Goal: Information Seeking & Learning: Learn about a topic

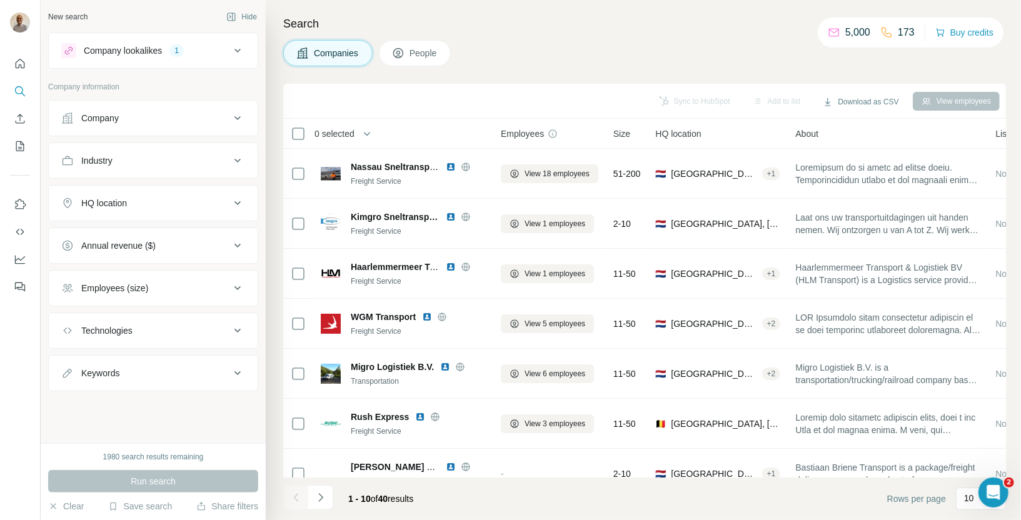
click at [197, 207] on div "HQ location" at bounding box center [145, 203] width 169 height 13
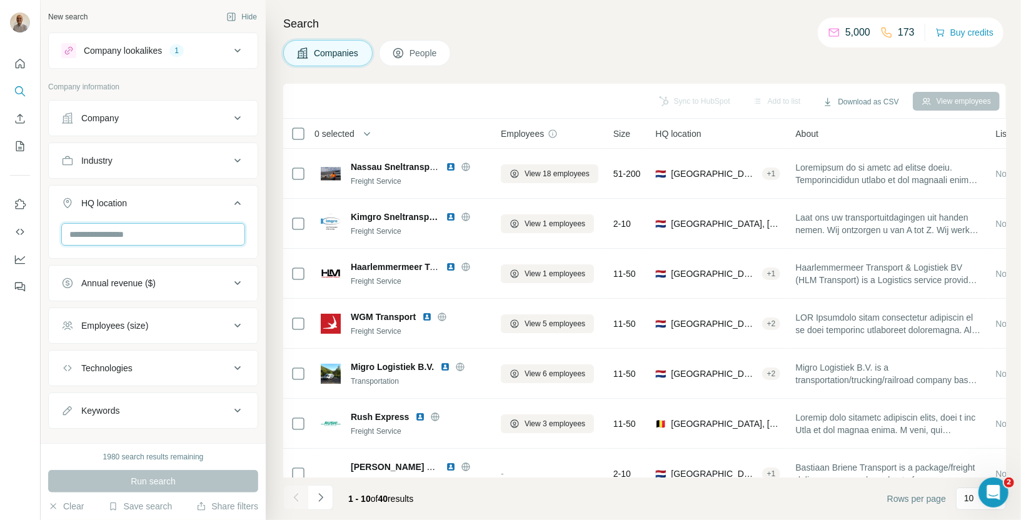
click at [169, 241] on input "text" at bounding box center [153, 234] width 184 height 23
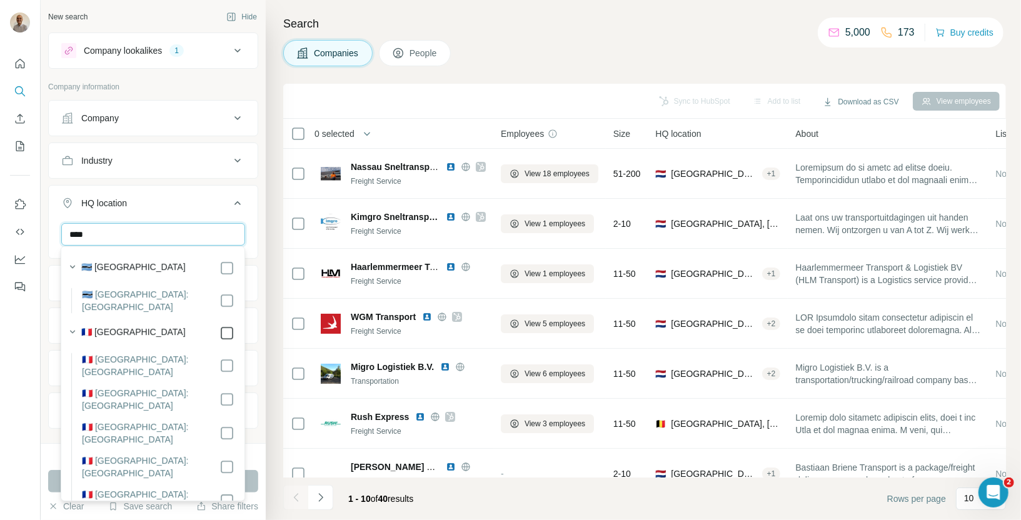
type input "****"
click at [234, 205] on icon at bounding box center [237, 203] width 15 height 15
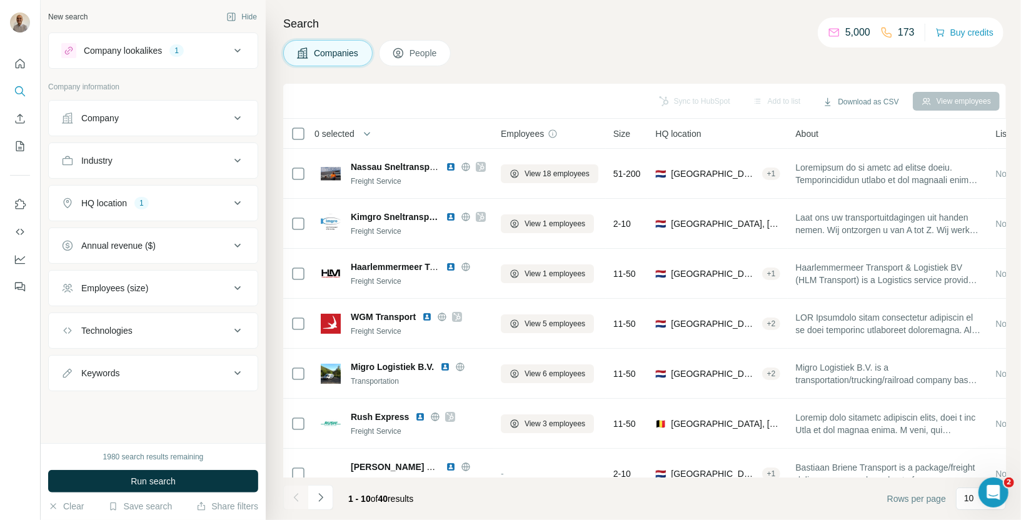
click at [146, 334] on button "Technologies" at bounding box center [153, 331] width 209 height 30
click at [121, 368] on input "text" at bounding box center [153, 362] width 184 height 23
click at [73, 392] on icon "button" at bounding box center [72, 392] width 5 height 3
click at [73, 393] on icon "button" at bounding box center [72, 392] width 3 height 5
click at [99, 390] on label "Ecommerce" at bounding box center [104, 393] width 47 height 15
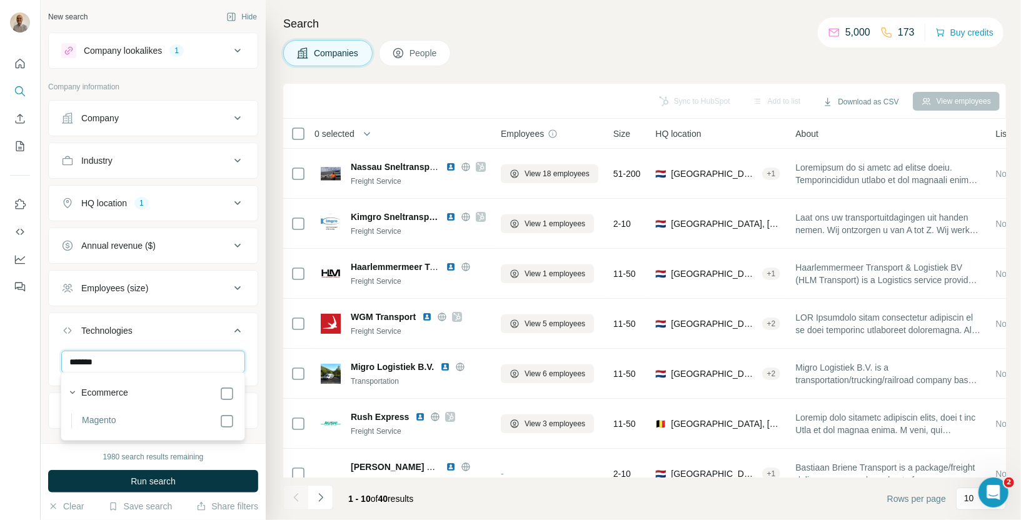
click at [115, 352] on input "*******" at bounding box center [153, 362] width 184 height 23
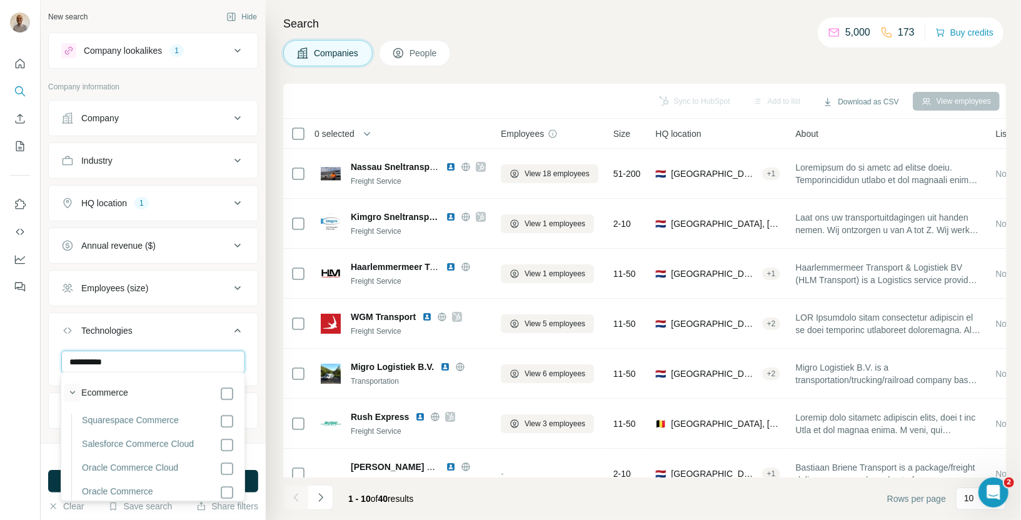
type input "**********"
click at [77, 388] on icon "button" at bounding box center [72, 392] width 13 height 13
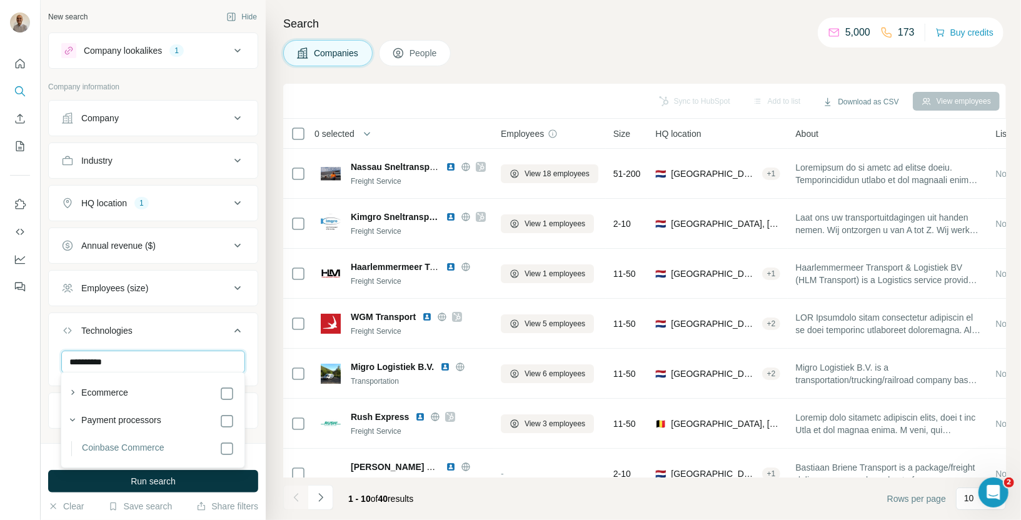
click at [134, 358] on input "**********" at bounding box center [153, 362] width 184 height 23
click at [176, 329] on div "Technologies" at bounding box center [145, 331] width 169 height 13
click at [179, 373] on div "Keywords" at bounding box center [145, 373] width 169 height 13
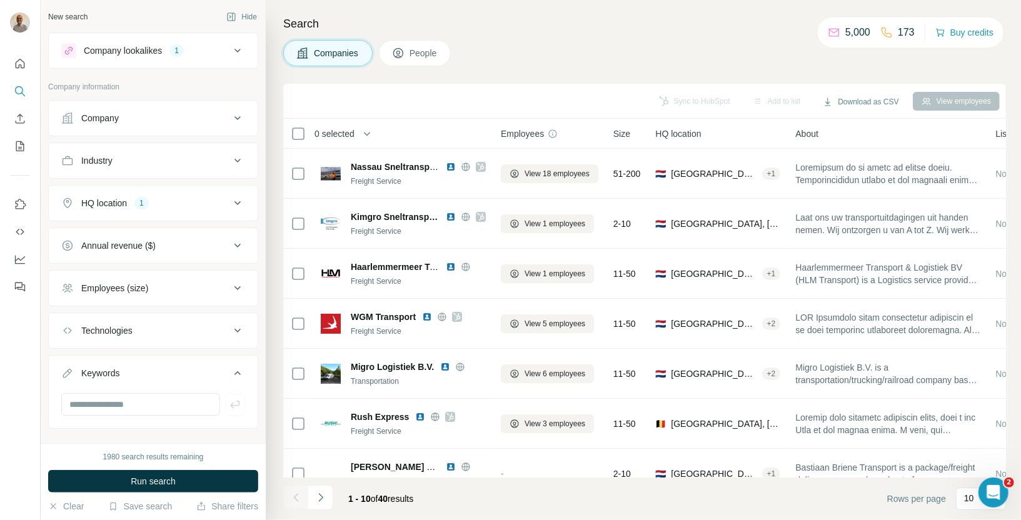
click at [234, 371] on icon at bounding box center [237, 373] width 6 height 4
click at [235, 330] on icon at bounding box center [237, 330] width 15 height 15
click at [173, 355] on input "text" at bounding box center [153, 362] width 184 height 23
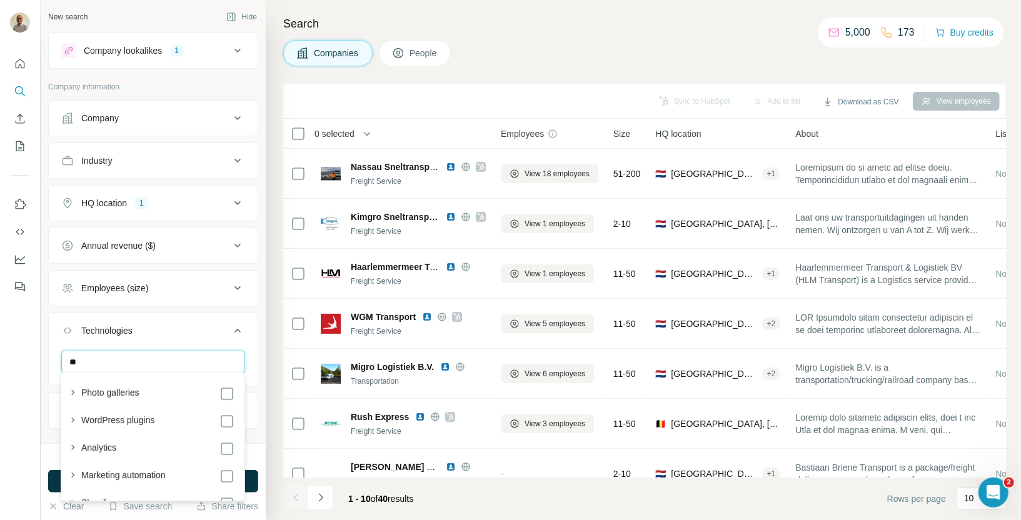
type input "*"
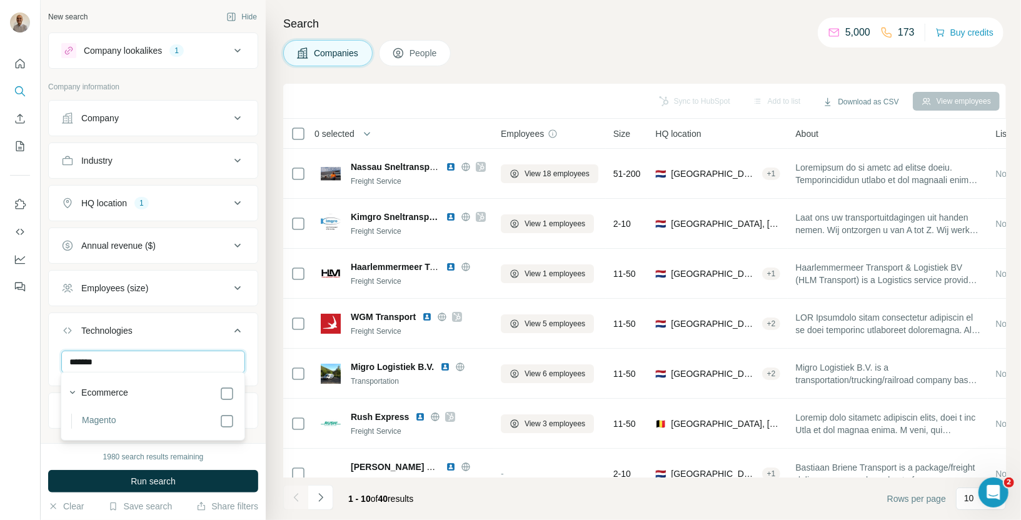
type input "*******"
click at [222, 412] on section "Ecommerce Magento" at bounding box center [149, 406] width 171 height 45
click at [45, 406] on div "New search Hide Company lookalikes 1 Company information Company Industry HQ lo…" at bounding box center [153, 221] width 225 height 443
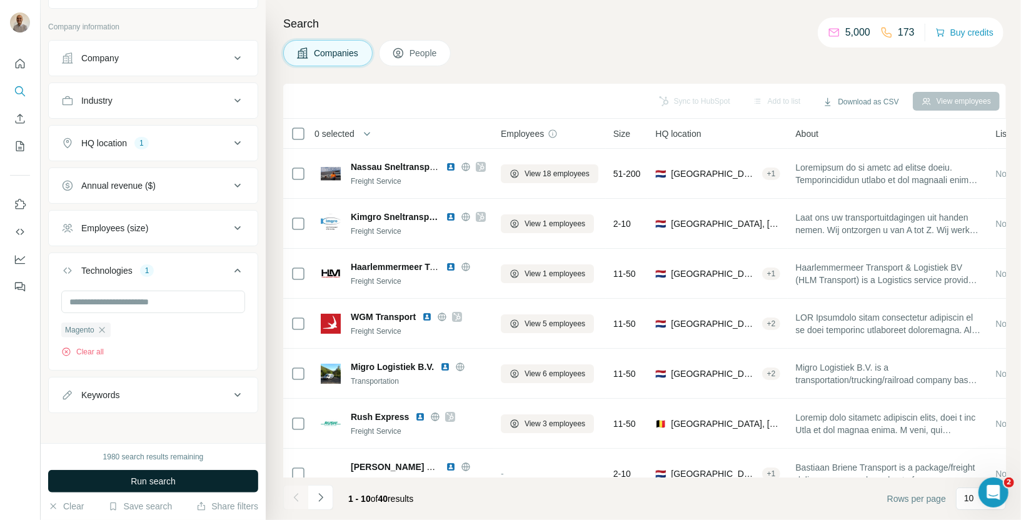
click at [154, 483] on span "Run search" at bounding box center [153, 481] width 45 height 13
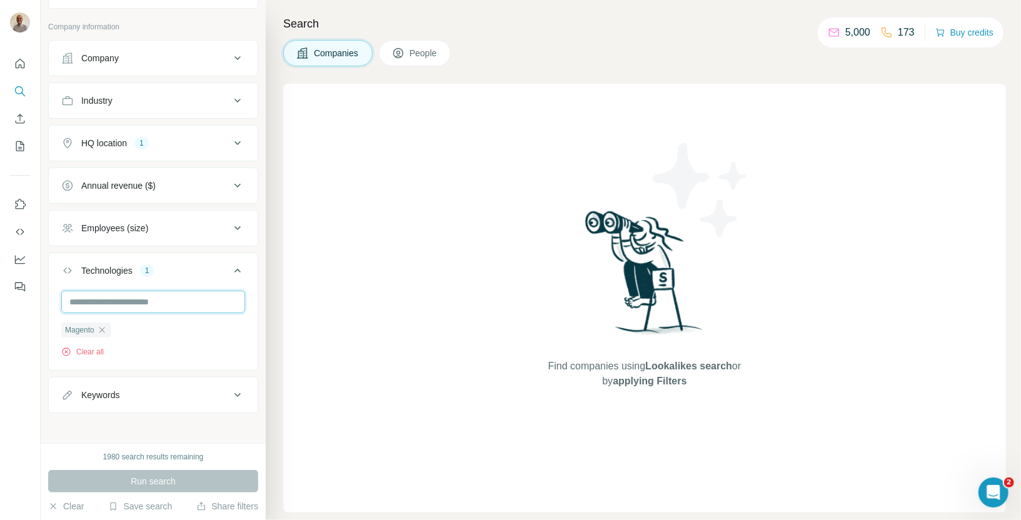
click at [121, 298] on input "text" at bounding box center [153, 302] width 184 height 23
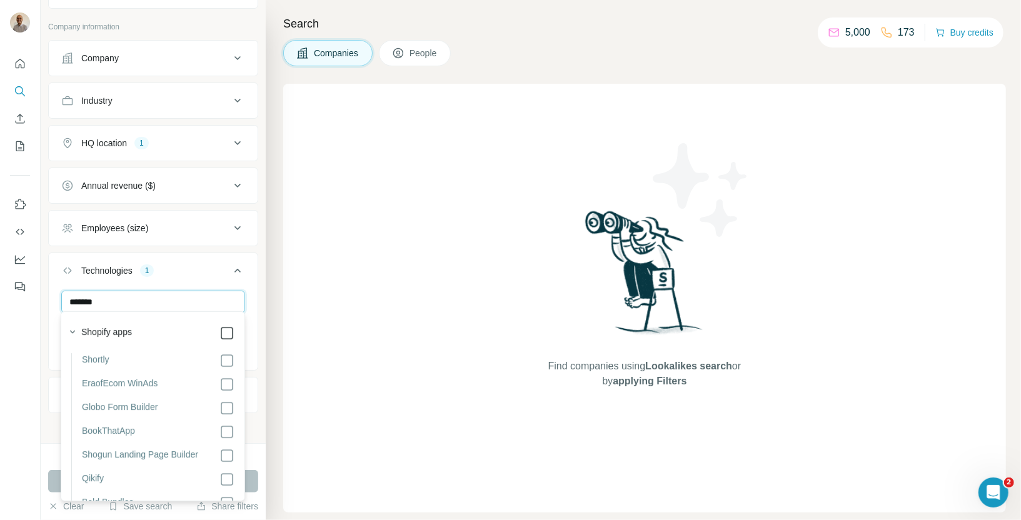
type input "*******"
click at [220, 335] on icon at bounding box center [226, 333] width 15 height 15
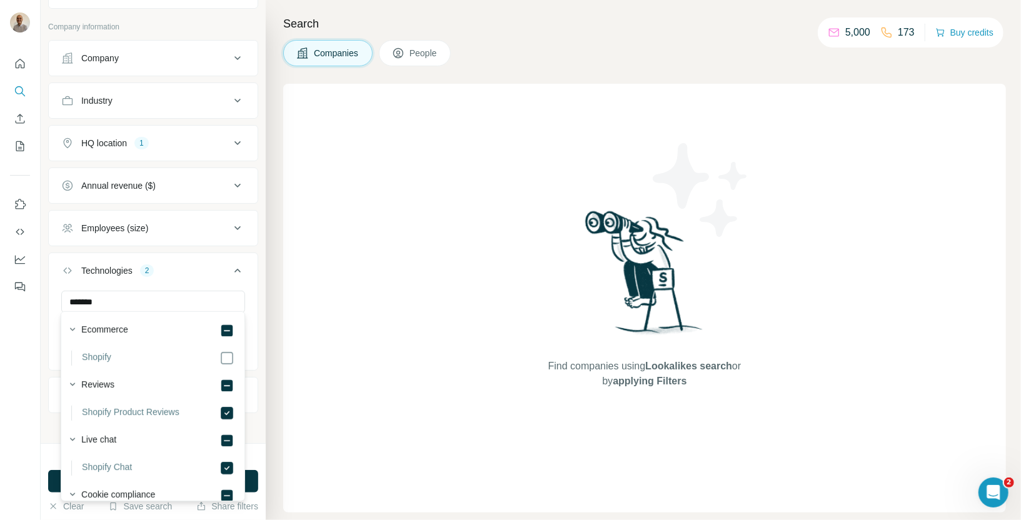
scroll to position [3324, 0]
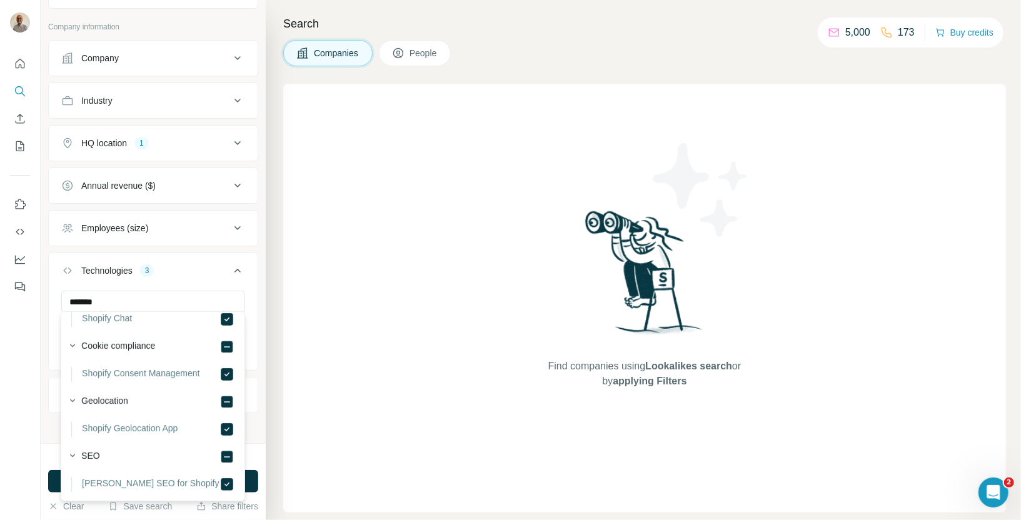
click at [52, 430] on div "New search Hide Company lookalikes 1 Company information Company Industry HQ lo…" at bounding box center [153, 221] width 225 height 443
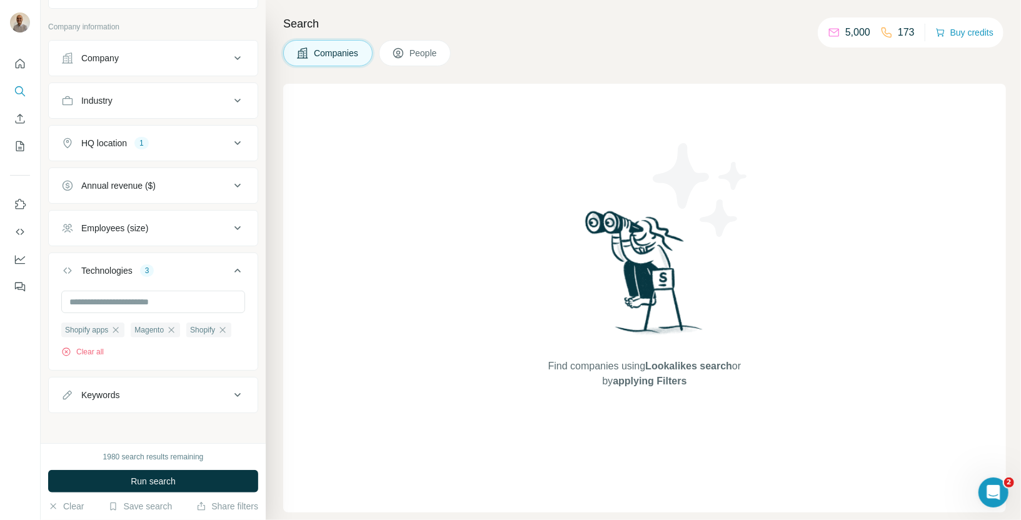
scroll to position [244, 0]
click at [171, 325] on icon "button" at bounding box center [171, 330] width 10 height 10
click at [109, 480] on button "Run search" at bounding box center [153, 481] width 210 height 23
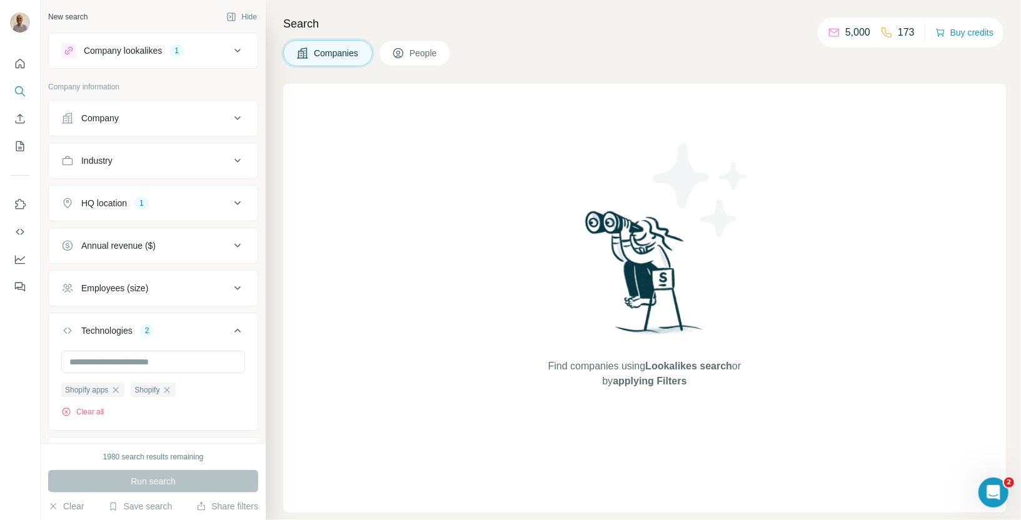
click at [209, 205] on div "HQ location 1" at bounding box center [145, 203] width 169 height 13
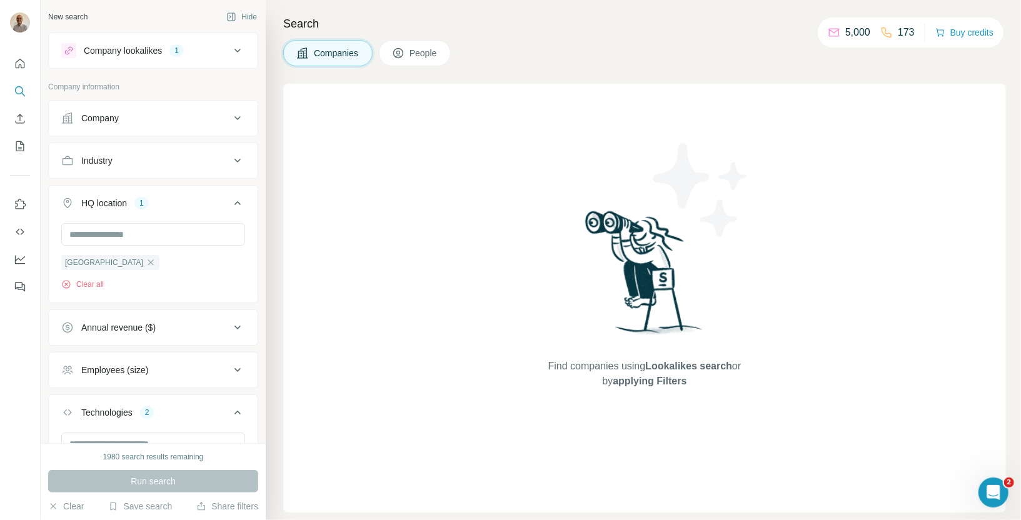
click at [209, 205] on div "HQ location 1" at bounding box center [145, 203] width 169 height 13
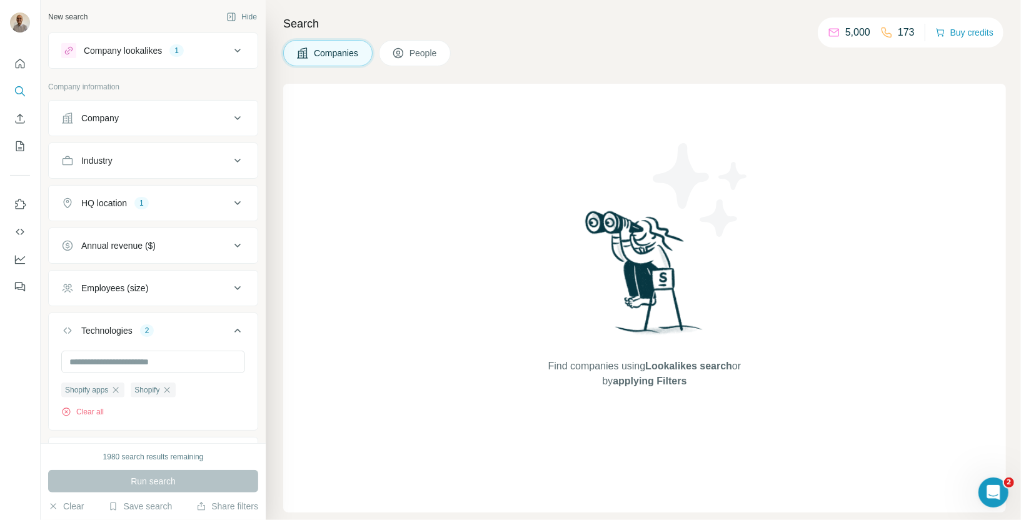
click at [240, 54] on icon at bounding box center [237, 50] width 15 height 15
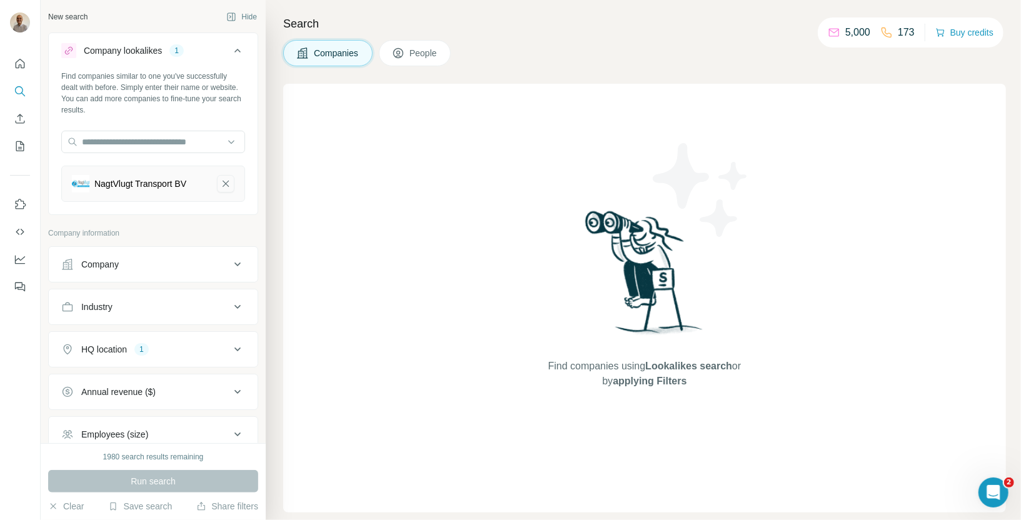
click at [223, 186] on icon "NagtVlugt Transport BV-remove-button" at bounding box center [226, 184] width 6 height 6
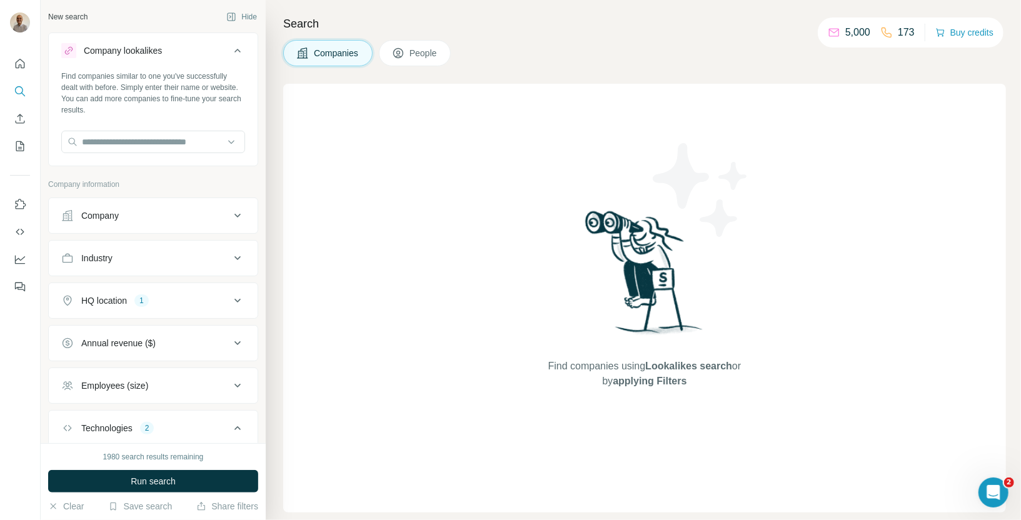
click at [239, 45] on icon at bounding box center [237, 50] width 15 height 15
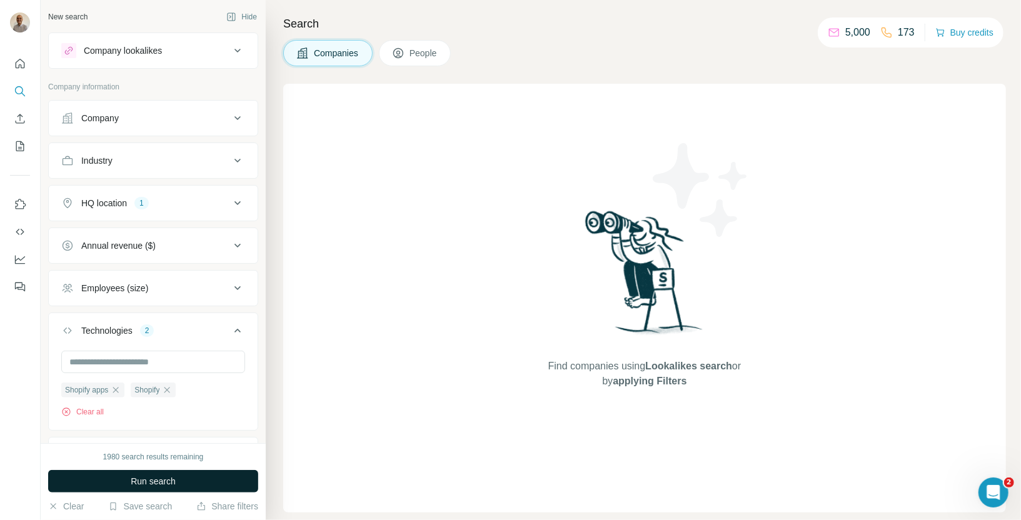
click at [138, 488] on button "Run search" at bounding box center [153, 481] width 210 height 23
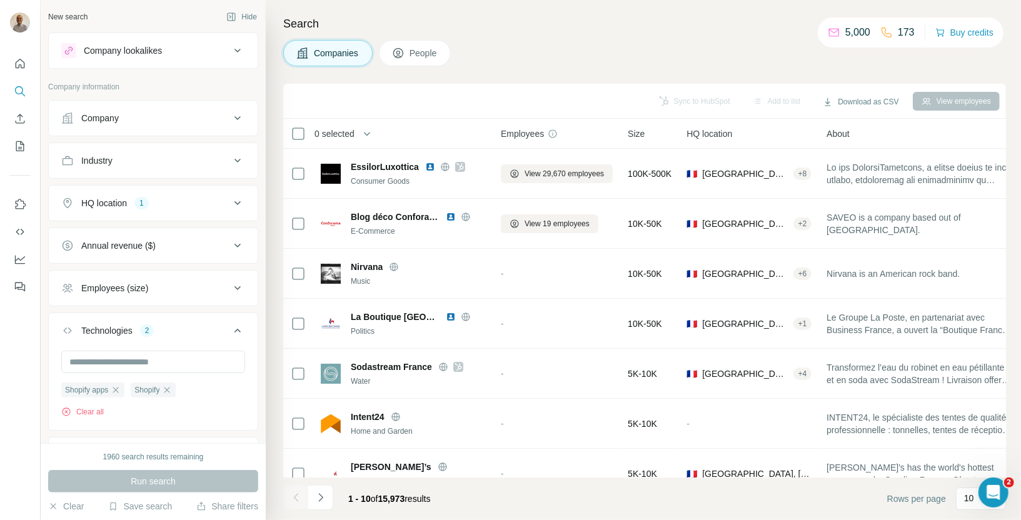
click at [179, 244] on div "Annual revenue ($)" at bounding box center [145, 245] width 169 height 13
click at [71, 314] on icon at bounding box center [68, 319] width 15 height 15
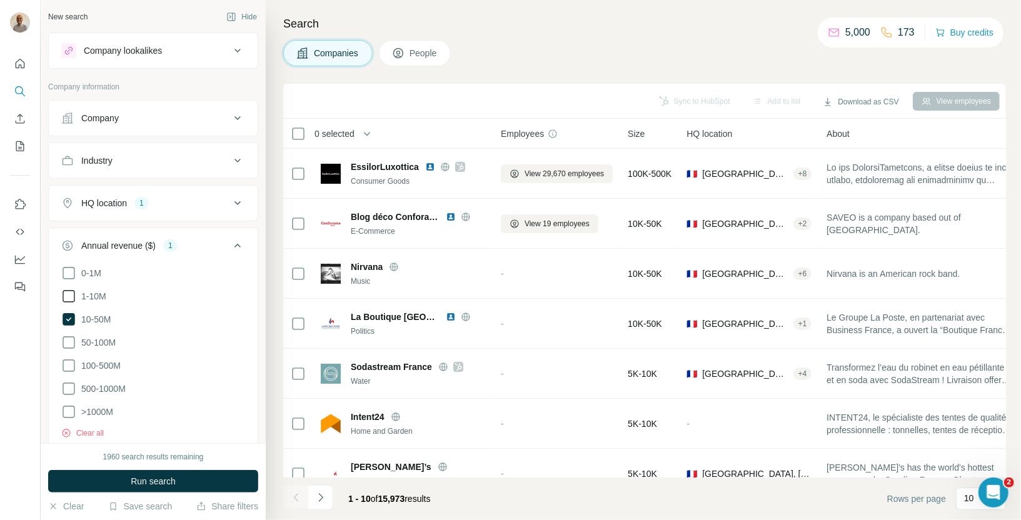
click at [70, 290] on icon at bounding box center [68, 296] width 15 height 15
click at [234, 244] on icon at bounding box center [237, 245] width 15 height 15
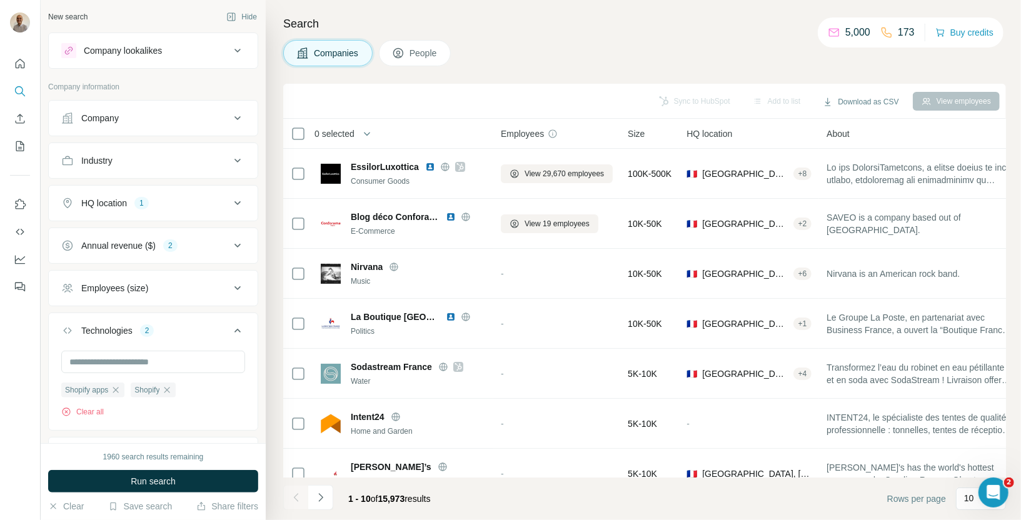
click at [229, 161] on div "Industry" at bounding box center [145, 160] width 169 height 13
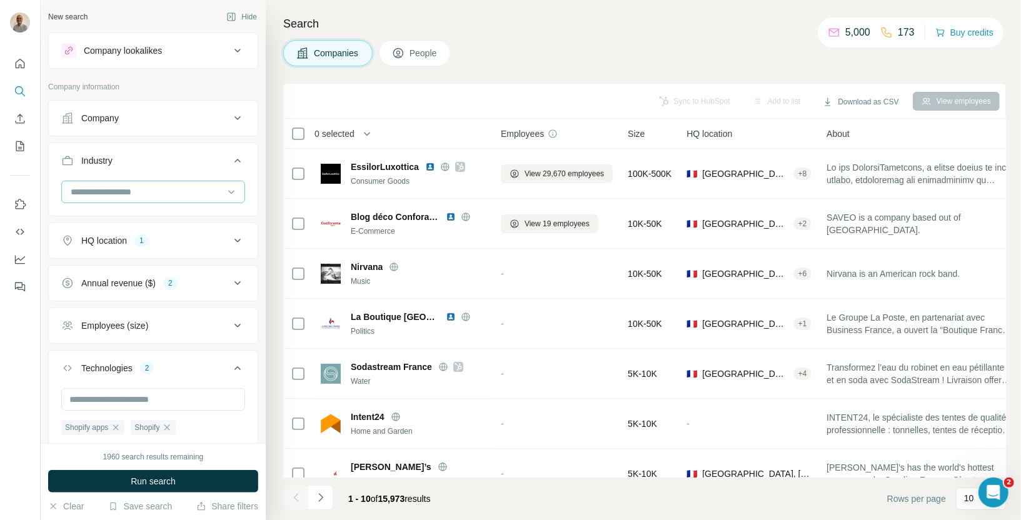
click at [211, 196] on input at bounding box center [146, 192] width 154 height 14
click at [234, 190] on icon at bounding box center [231, 192] width 13 height 13
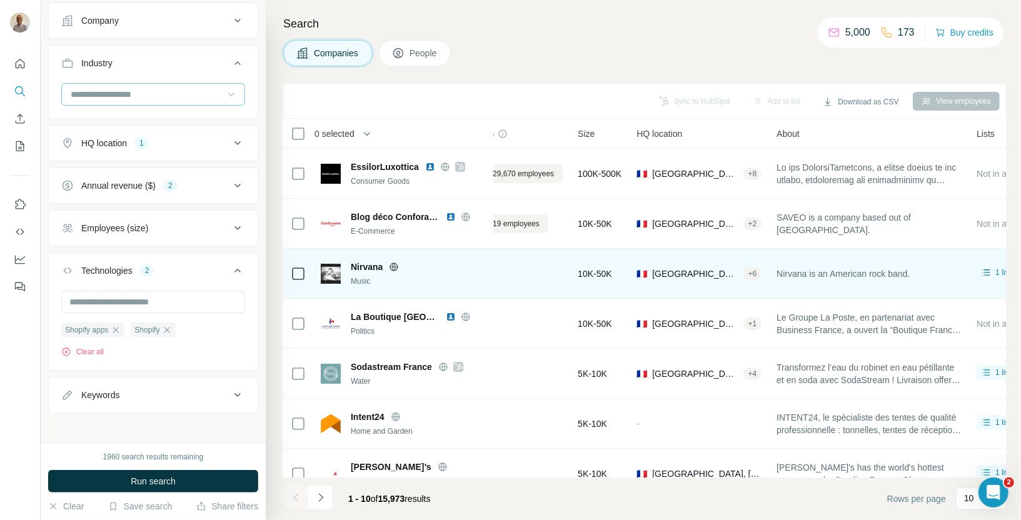
scroll to position [0, 0]
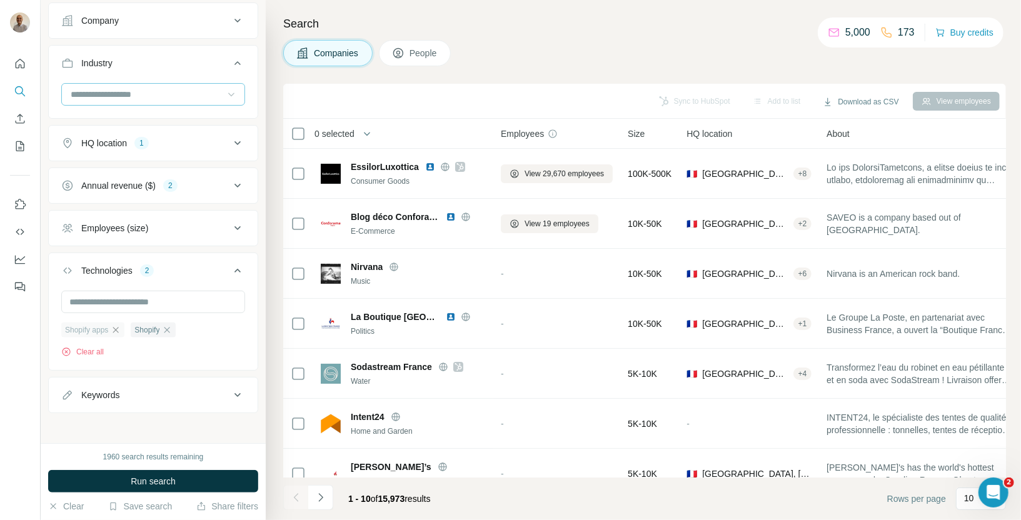
click at [118, 330] on icon "button" at bounding box center [116, 330] width 10 height 10
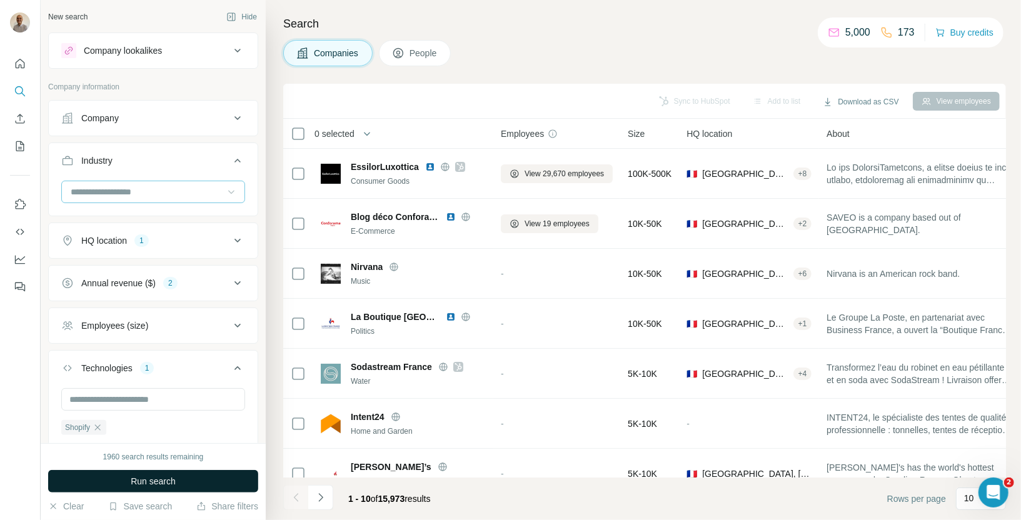
click at [101, 488] on button "Run search" at bounding box center [153, 481] width 210 height 23
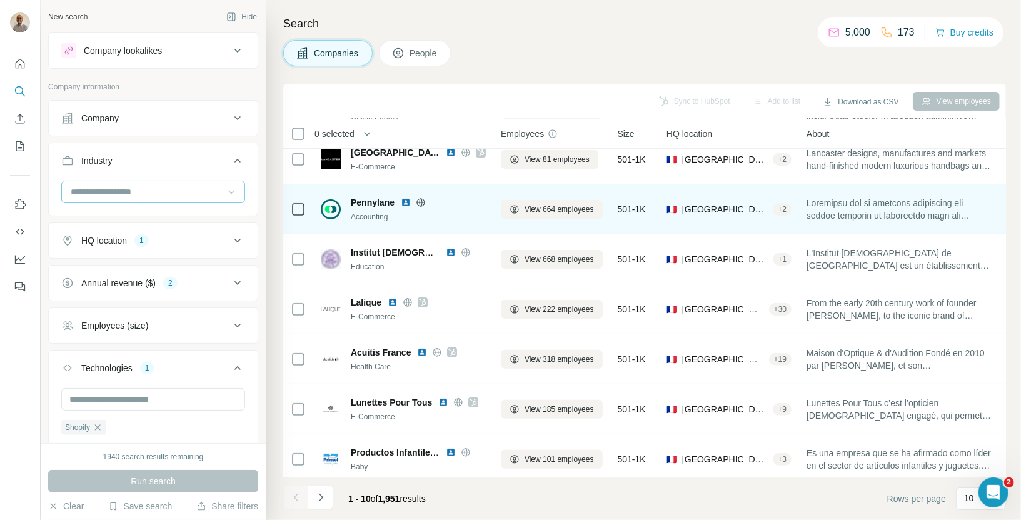
scroll to position [168, 0]
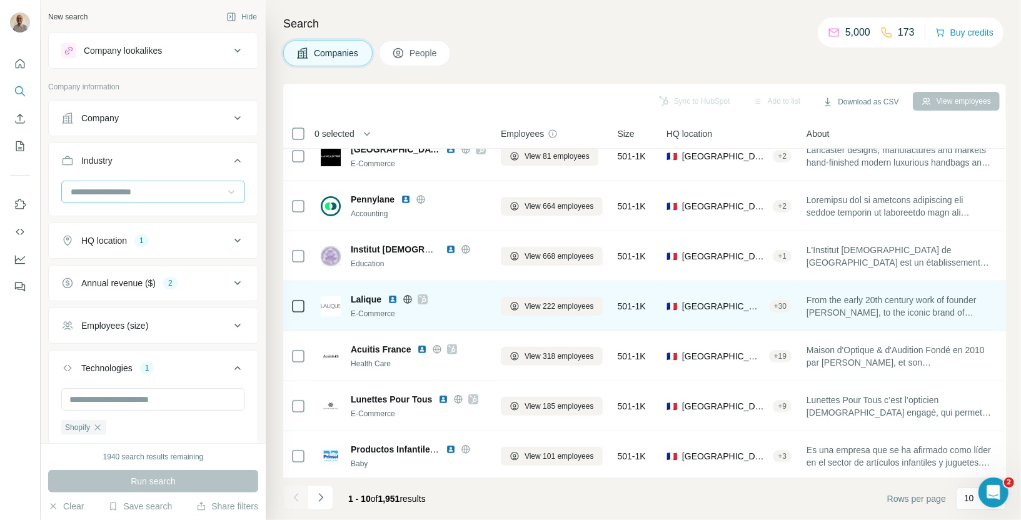
click at [363, 311] on div "E-Commerce" at bounding box center [418, 313] width 135 height 11
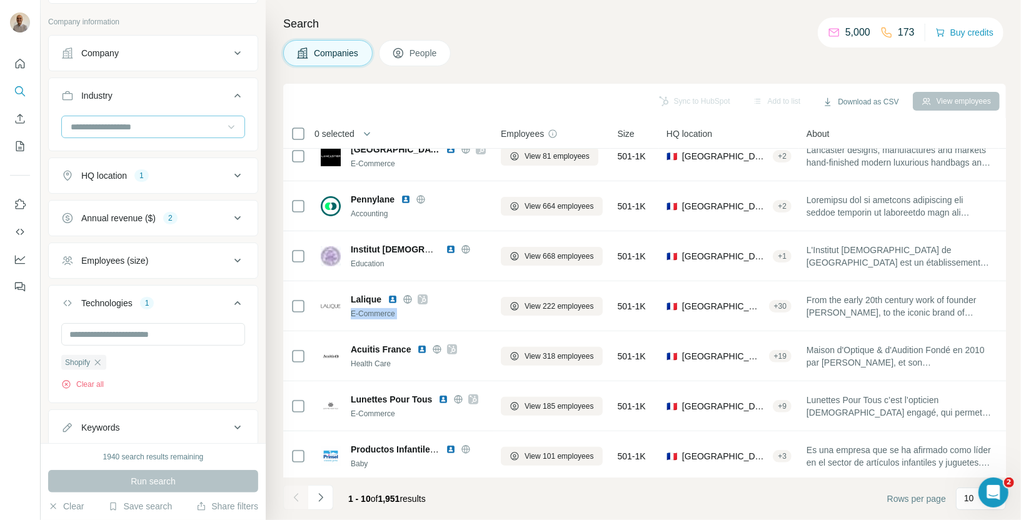
scroll to position [98, 0]
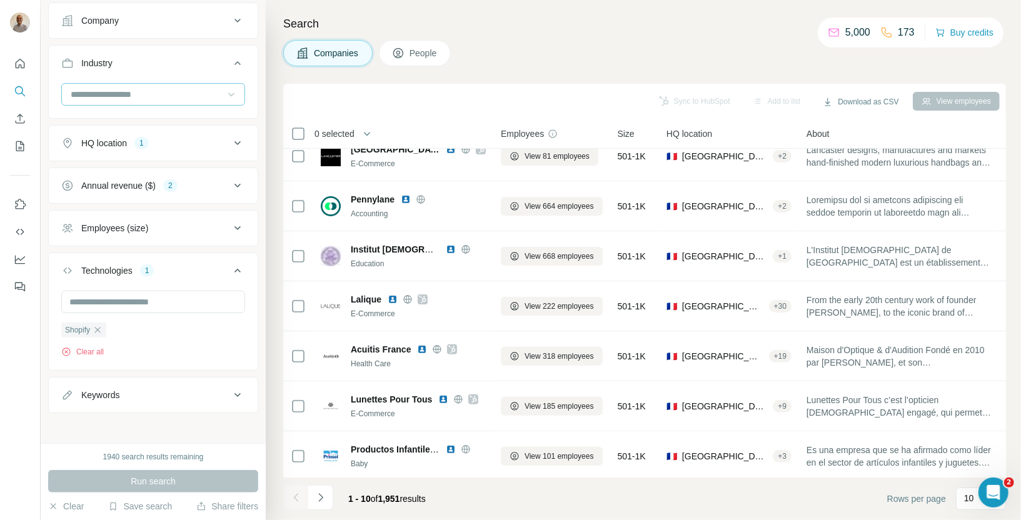
click at [136, 407] on div "Keywords" at bounding box center [153, 395] width 210 height 36
click at [138, 389] on div "Keywords" at bounding box center [145, 395] width 169 height 13
click at [121, 419] on input "text" at bounding box center [140, 426] width 159 height 23
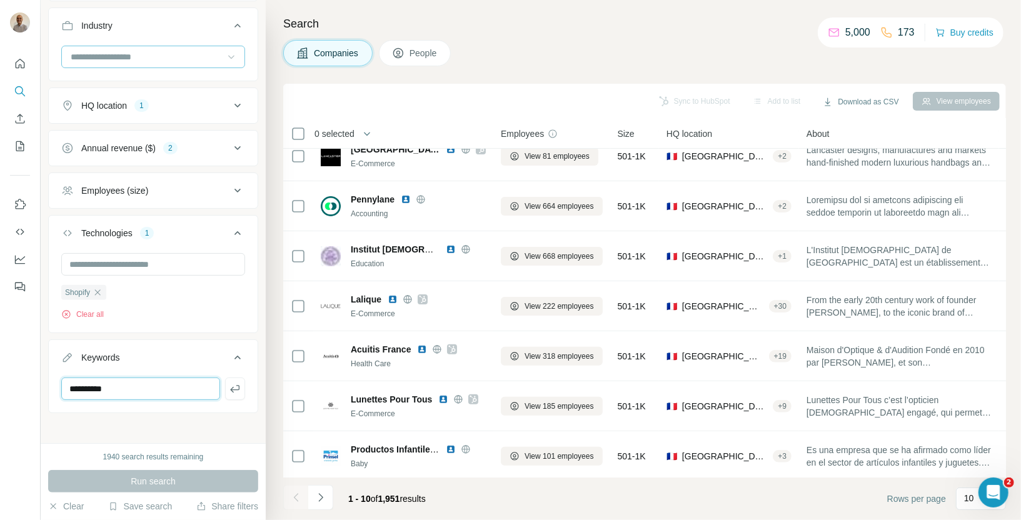
type input "**********"
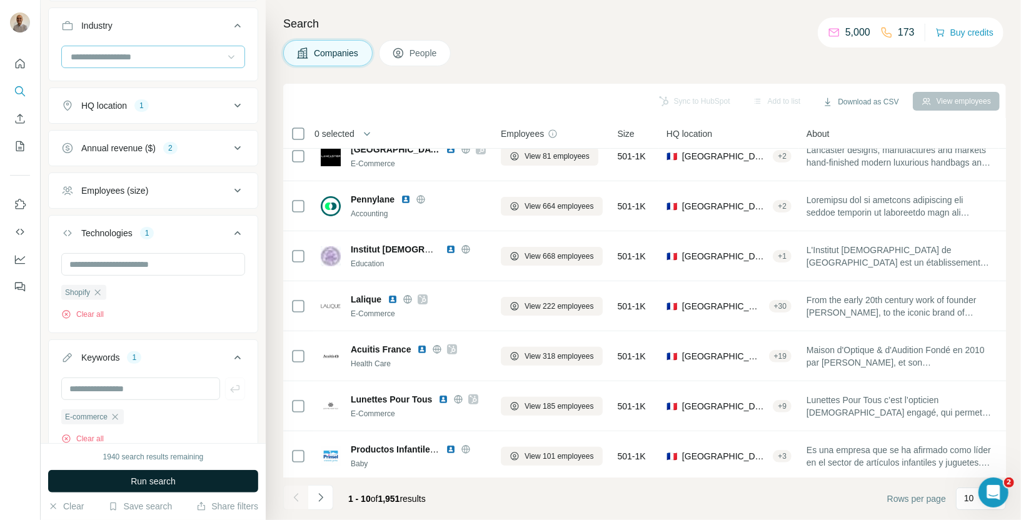
click at [138, 483] on span "Run search" at bounding box center [153, 481] width 45 height 13
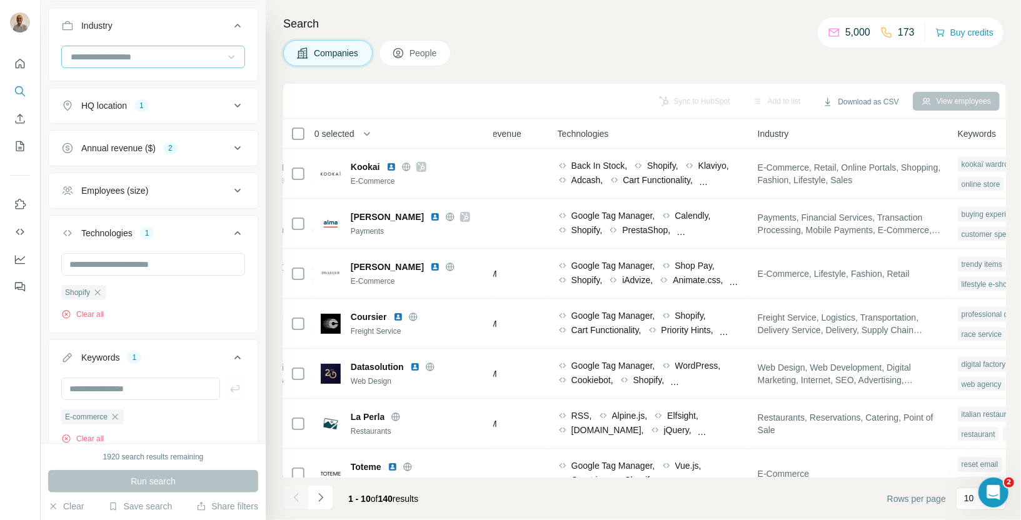
scroll to position [180, 0]
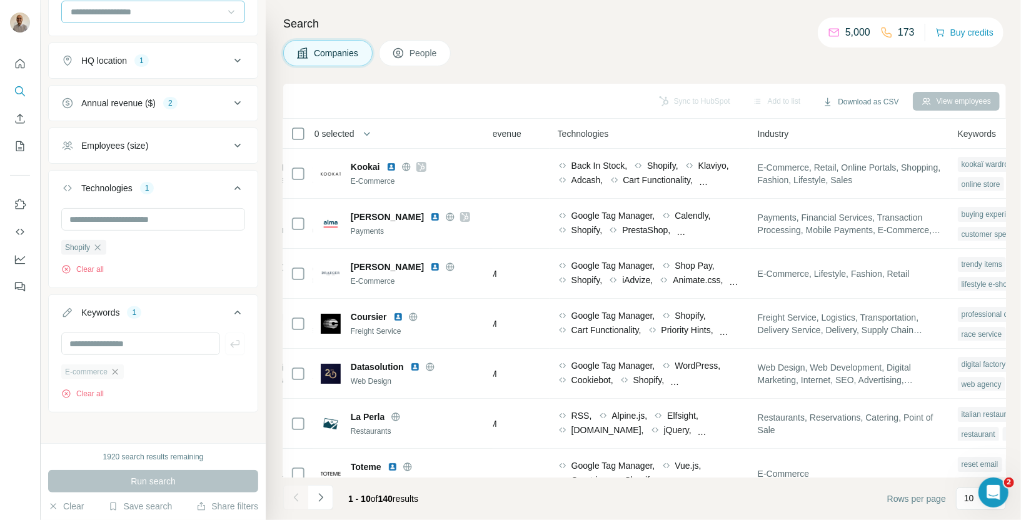
click at [120, 370] on icon "button" at bounding box center [115, 372] width 10 height 10
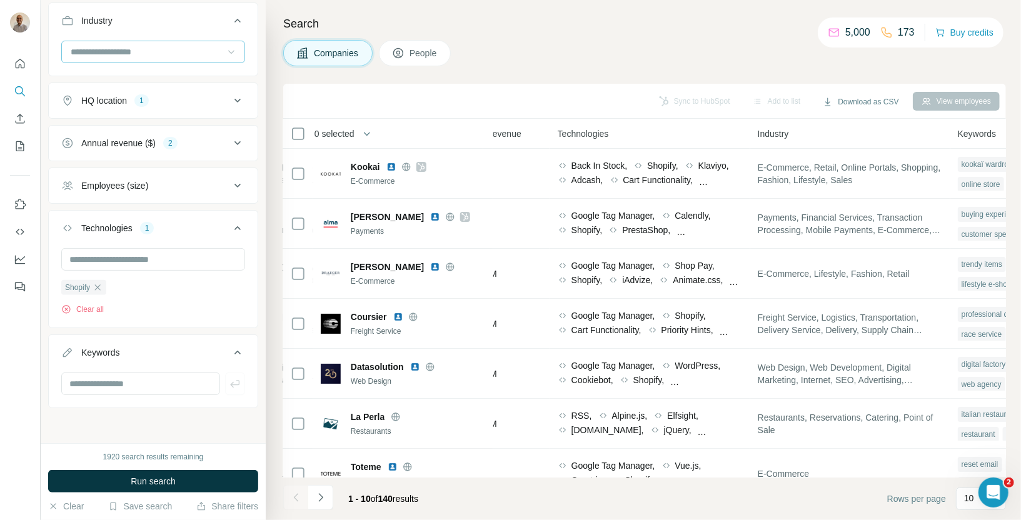
scroll to position [135, 0]
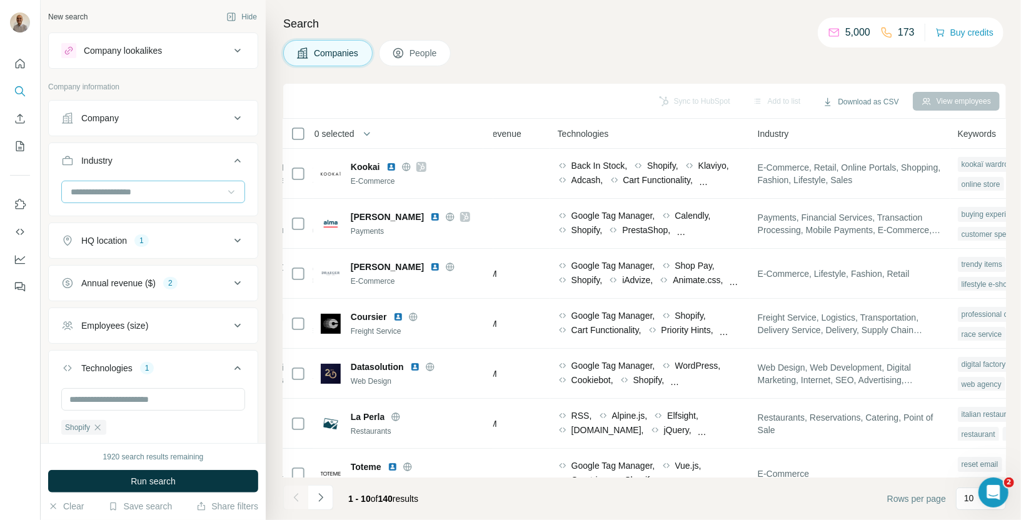
click at [107, 194] on input at bounding box center [146, 192] width 154 height 14
click at [128, 192] on input at bounding box center [146, 192] width 154 height 14
click at [128, 191] on input at bounding box center [146, 192] width 154 height 14
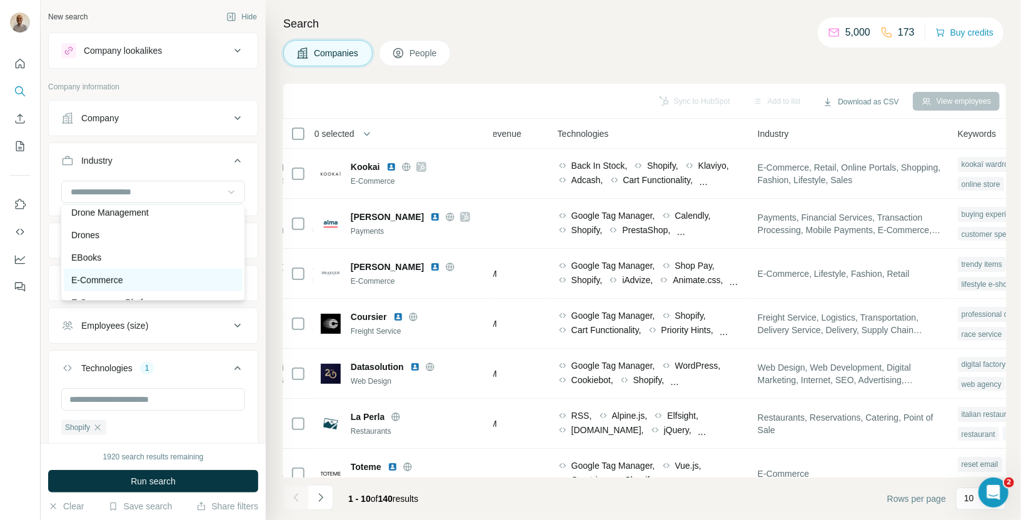
click at [132, 279] on div "E-Commerce" at bounding box center [152, 280] width 163 height 13
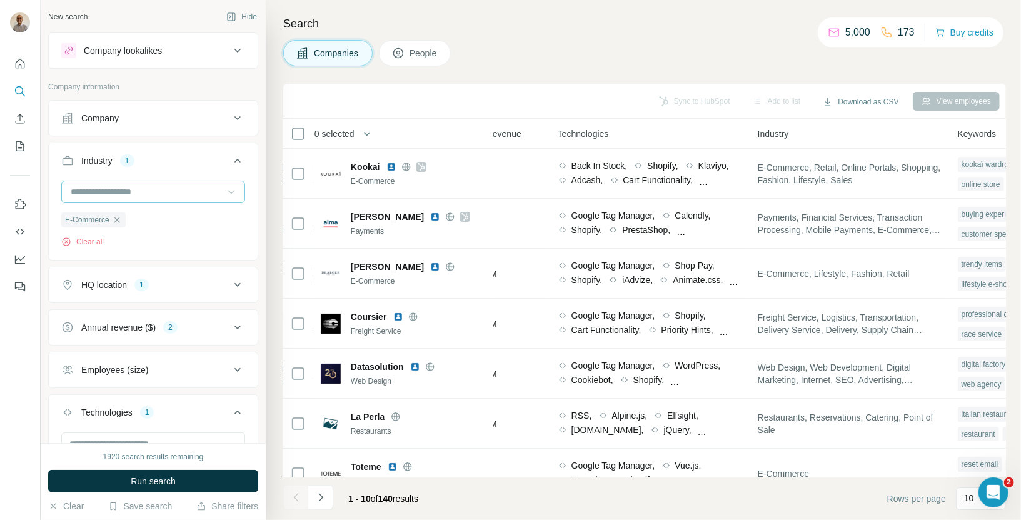
click at [124, 192] on input at bounding box center [146, 192] width 154 height 14
click at [123, 287] on div "Retail" at bounding box center [153, 282] width 178 height 23
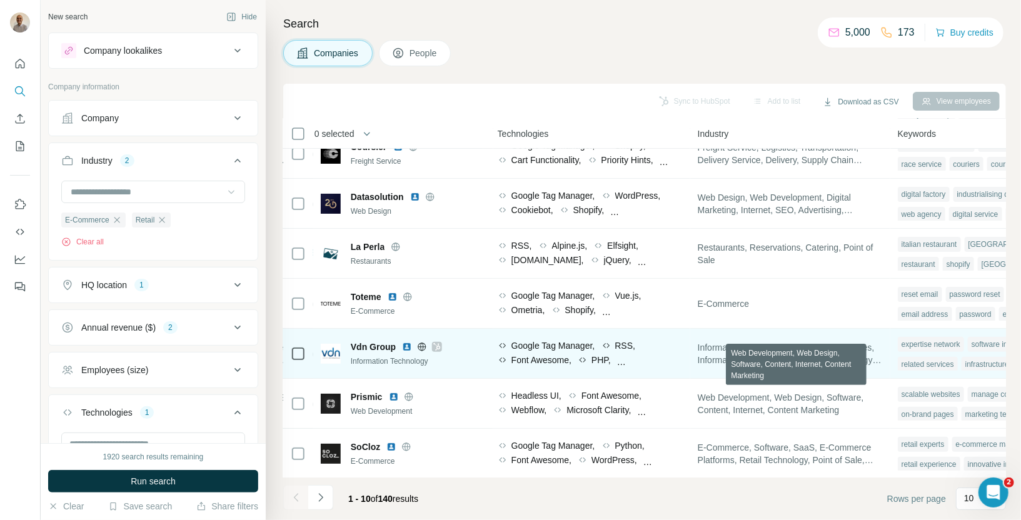
scroll to position [169, 702]
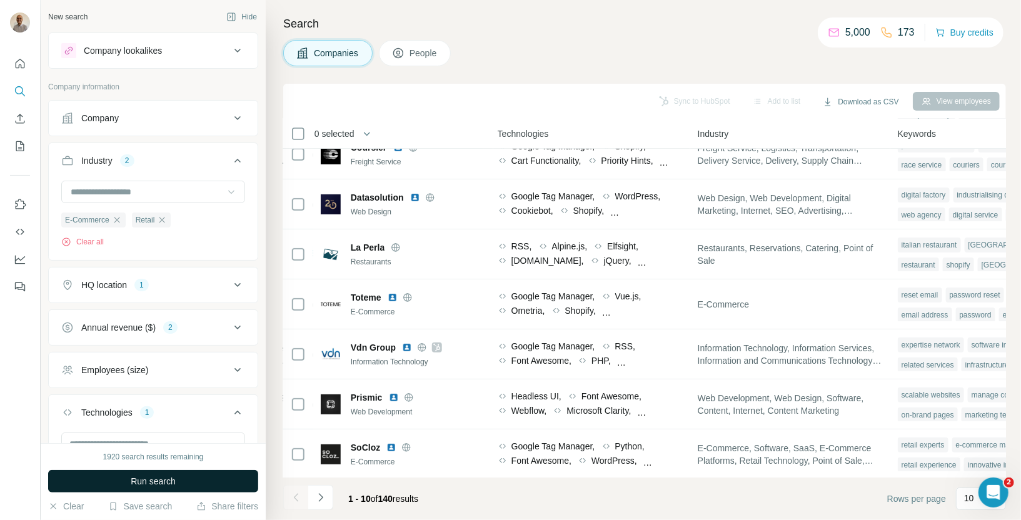
click at [171, 483] on span "Run search" at bounding box center [153, 481] width 45 height 13
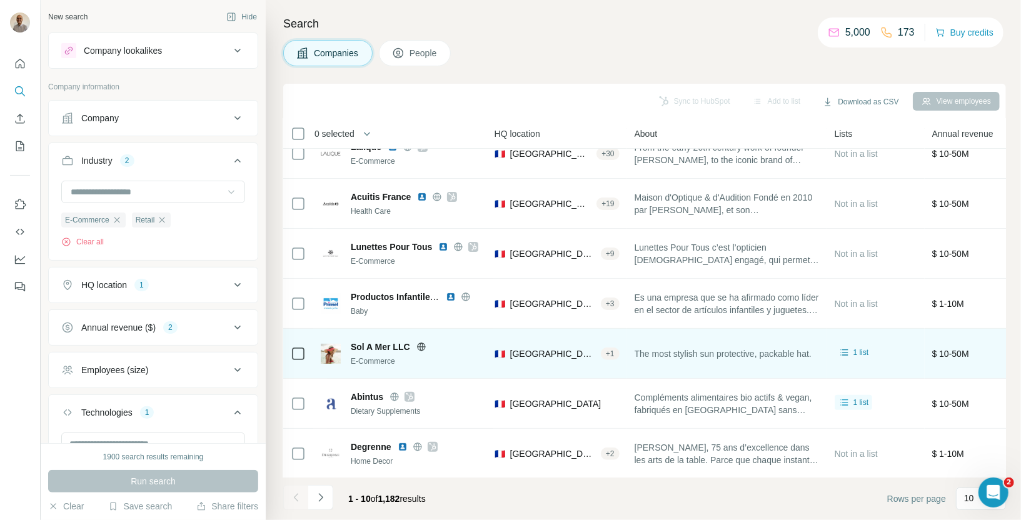
scroll to position [170, 0]
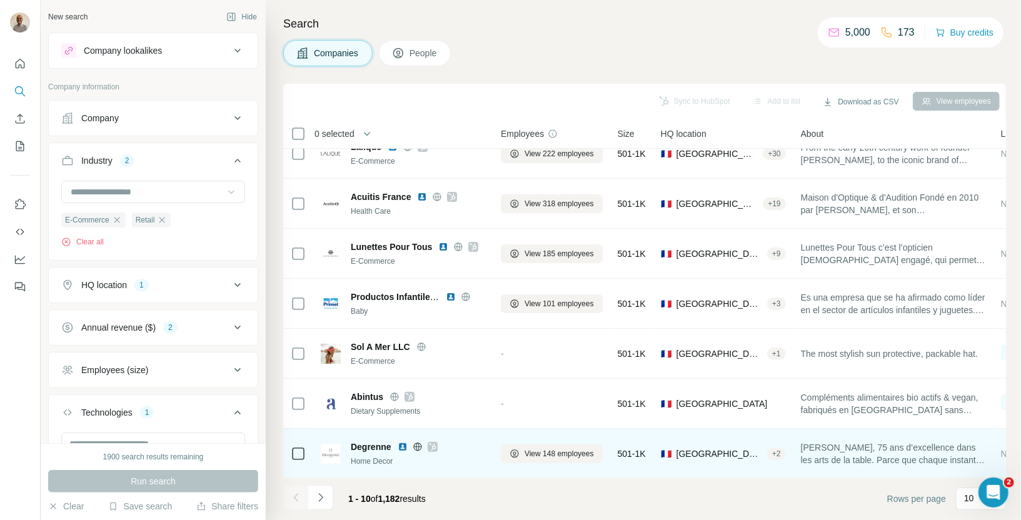
click at [433, 447] on icon at bounding box center [433, 447] width 8 height 10
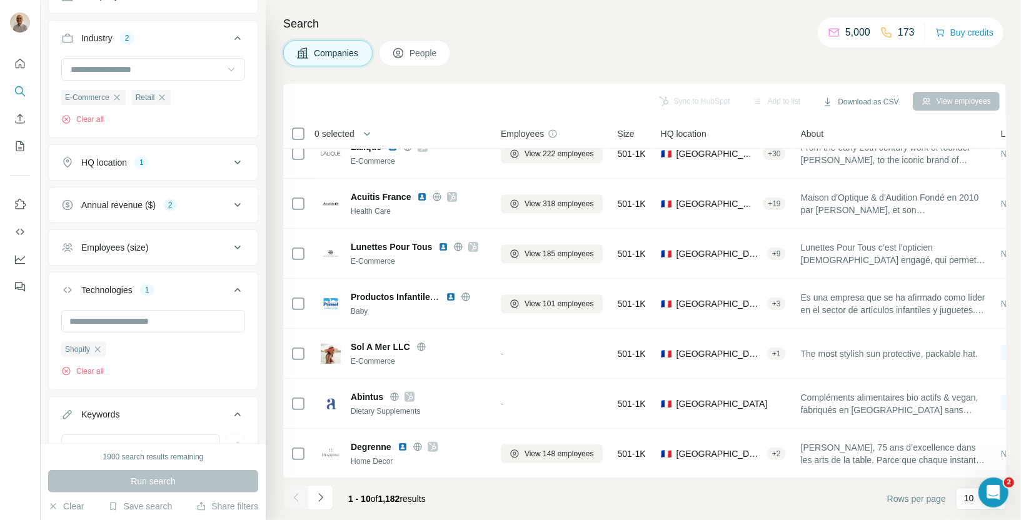
scroll to position [123, 0]
click at [209, 201] on div "Annual revenue ($) 2" at bounding box center [145, 204] width 169 height 13
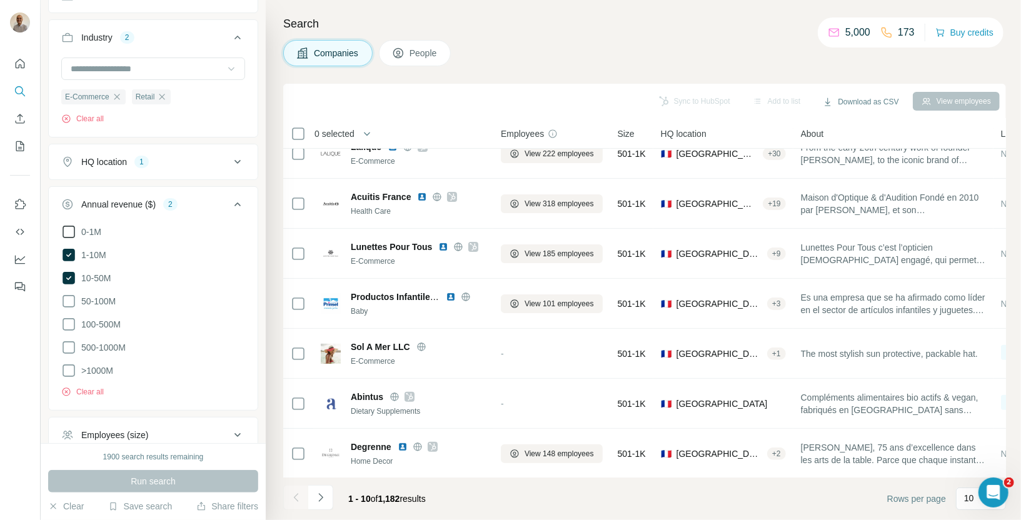
click at [91, 230] on span "0-1M" at bounding box center [88, 232] width 25 height 13
click at [106, 479] on button "Run search" at bounding box center [153, 481] width 210 height 23
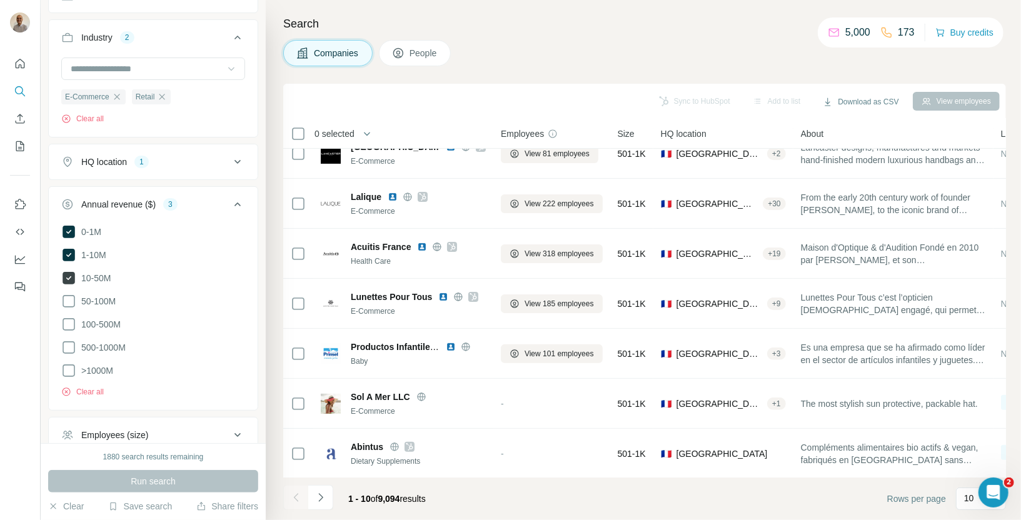
click at [68, 273] on icon at bounding box center [69, 278] width 13 height 13
click at [137, 486] on span "Run search" at bounding box center [153, 481] width 45 height 13
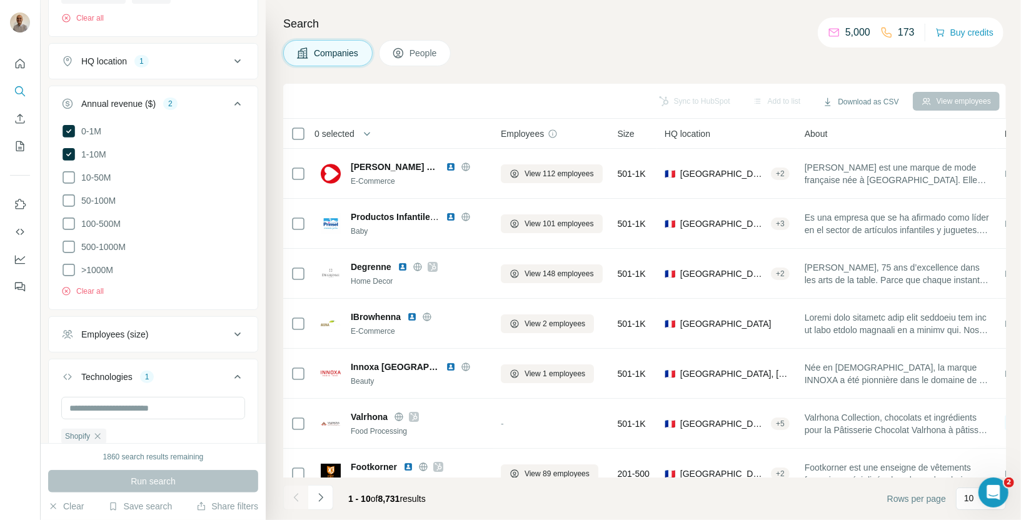
scroll to position [365, 0]
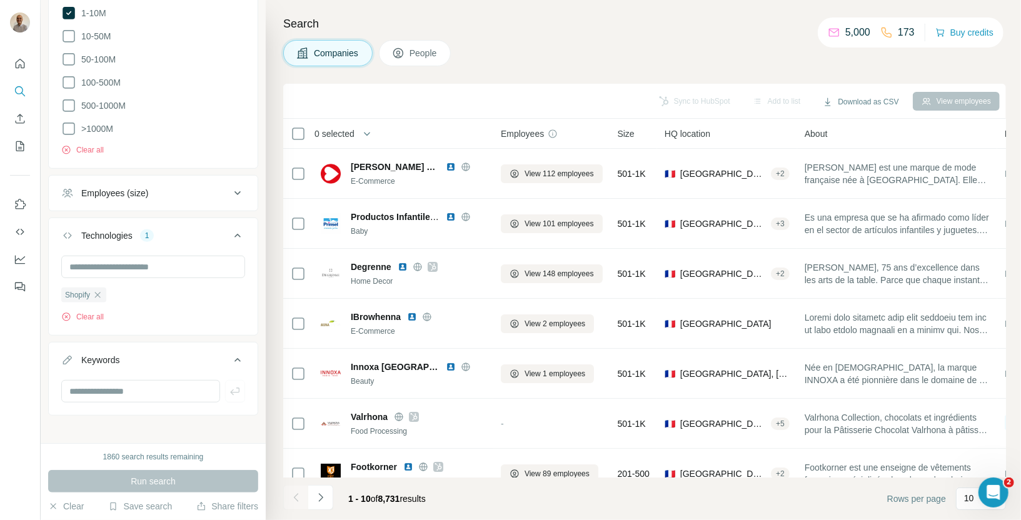
click at [195, 179] on button "Employees (size)" at bounding box center [153, 193] width 209 height 30
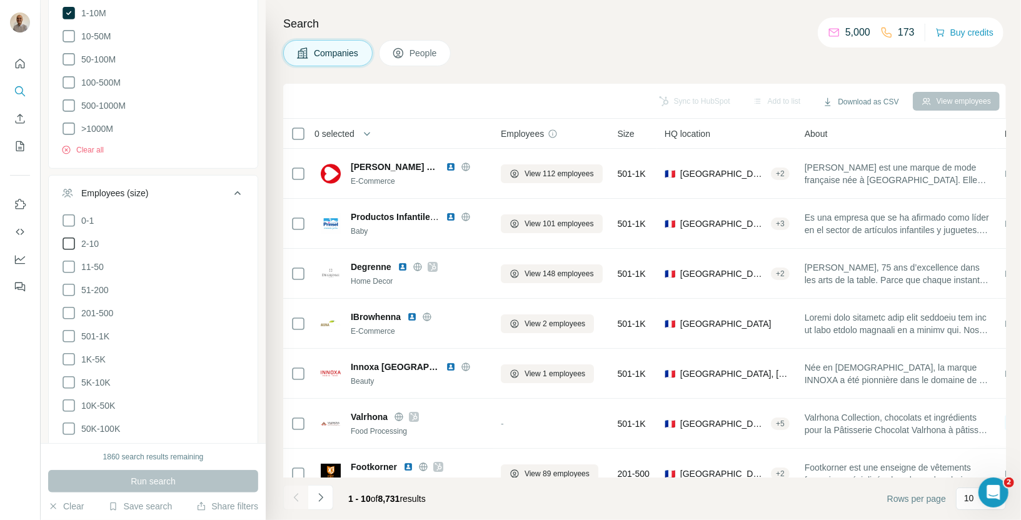
click at [66, 236] on icon at bounding box center [68, 243] width 15 height 15
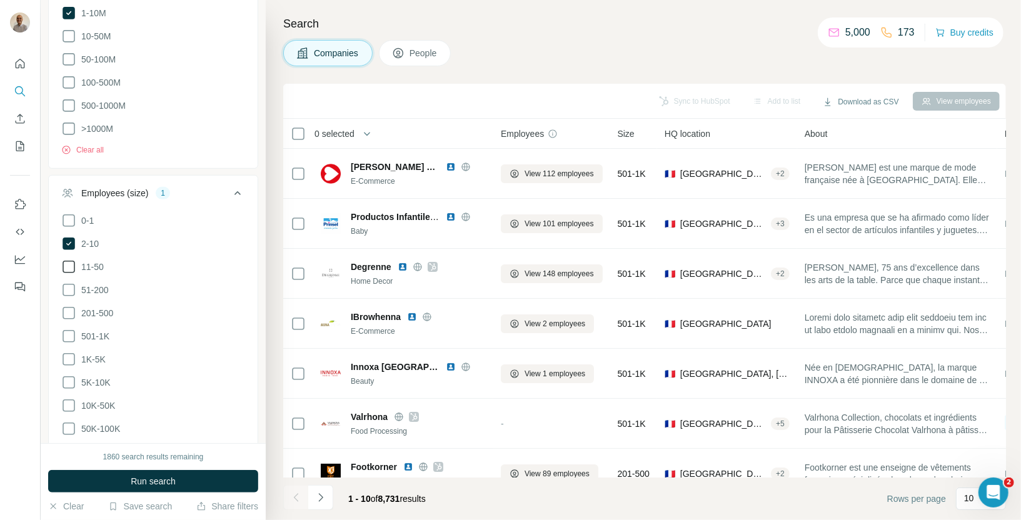
click at [67, 263] on icon at bounding box center [68, 266] width 15 height 15
click at [69, 283] on icon at bounding box center [68, 290] width 15 height 15
click at [127, 472] on button "Run search" at bounding box center [153, 481] width 210 height 23
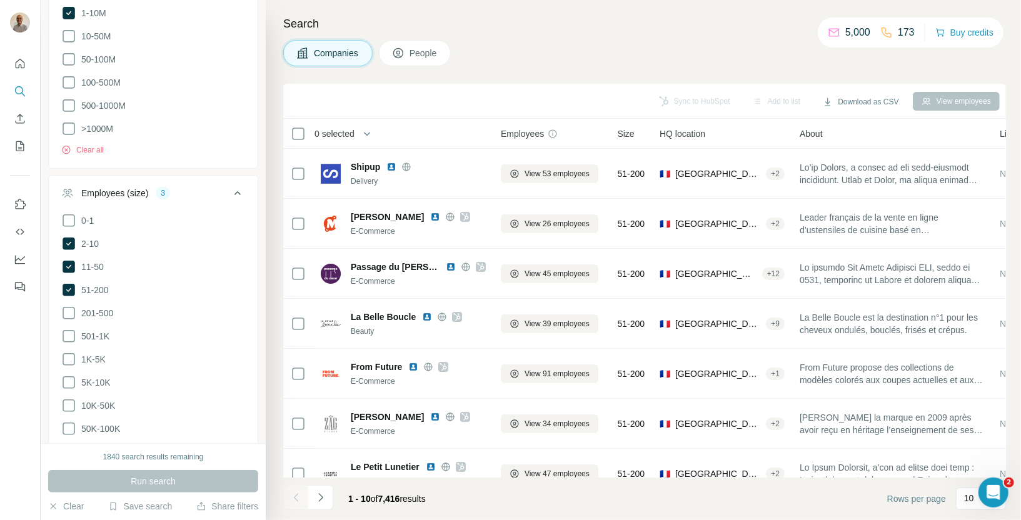
click at [238, 186] on icon at bounding box center [237, 193] width 15 height 15
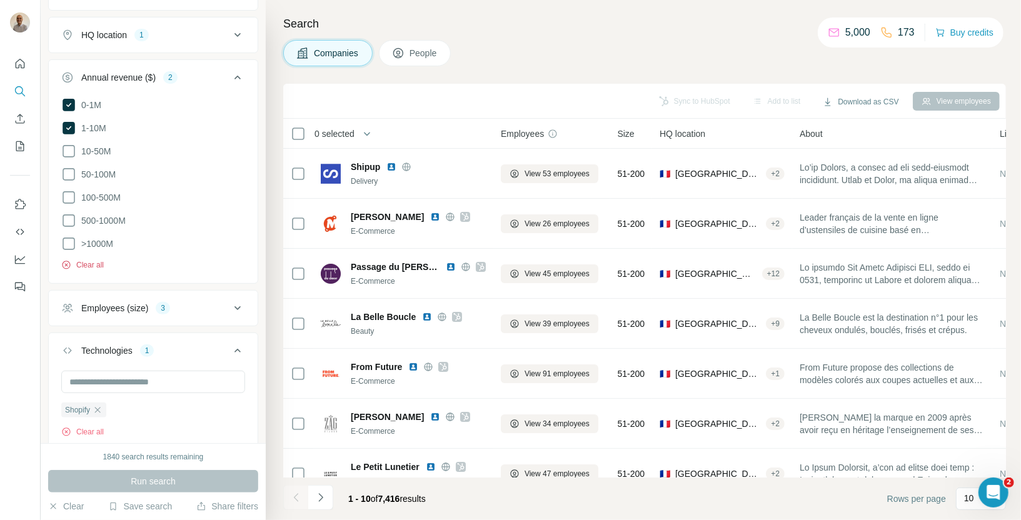
scroll to position [365, 0]
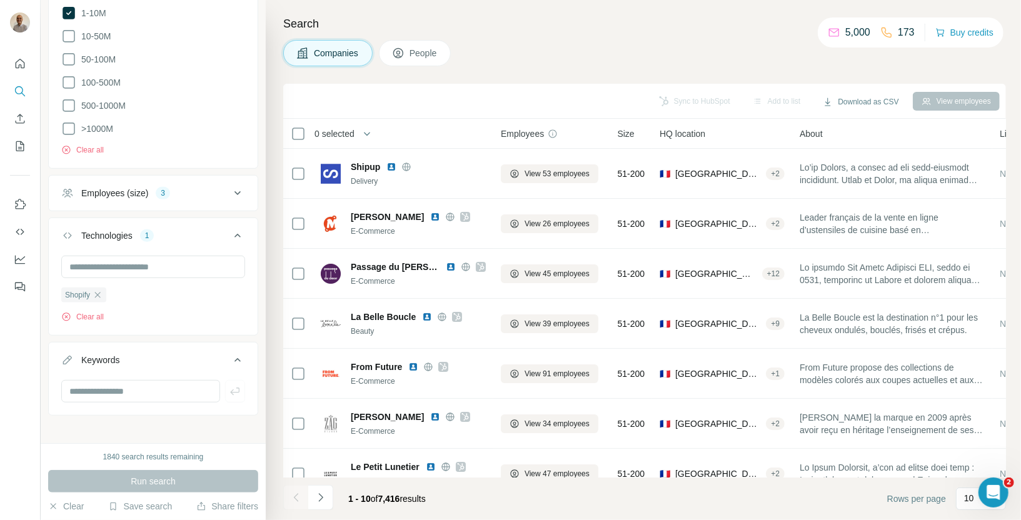
click at [232, 186] on icon at bounding box center [237, 193] width 15 height 15
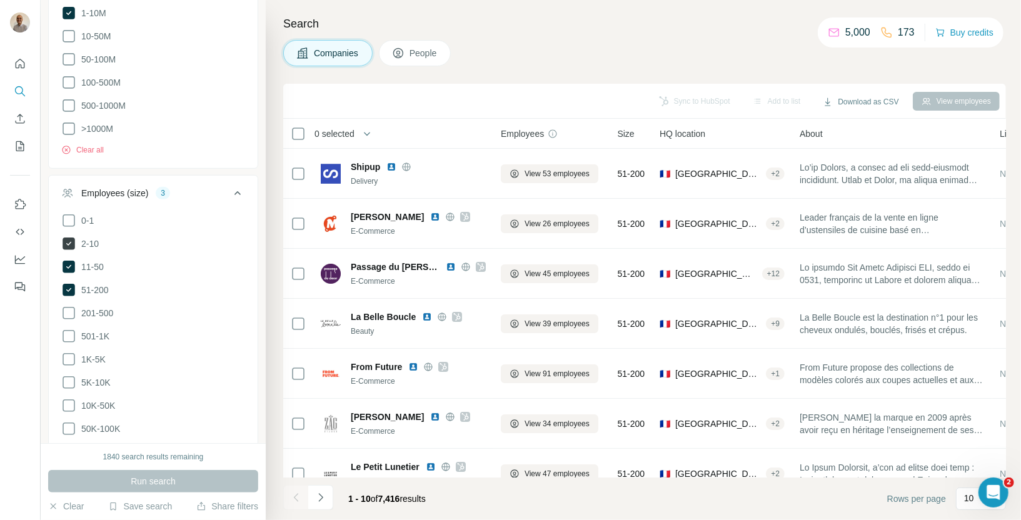
click at [69, 238] on icon at bounding box center [69, 244] width 13 height 13
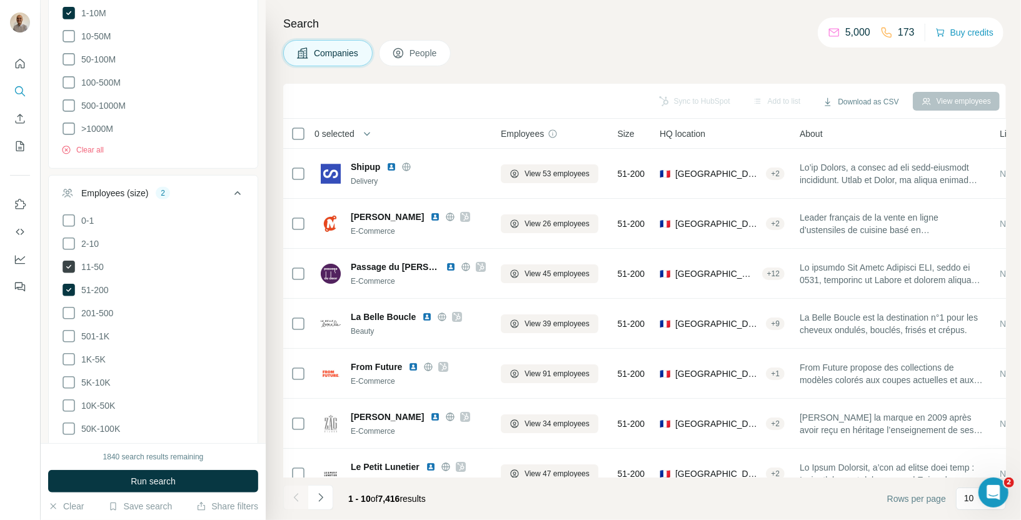
click at [68, 261] on icon at bounding box center [69, 267] width 13 height 13
click at [134, 490] on button "Run search" at bounding box center [153, 481] width 210 height 23
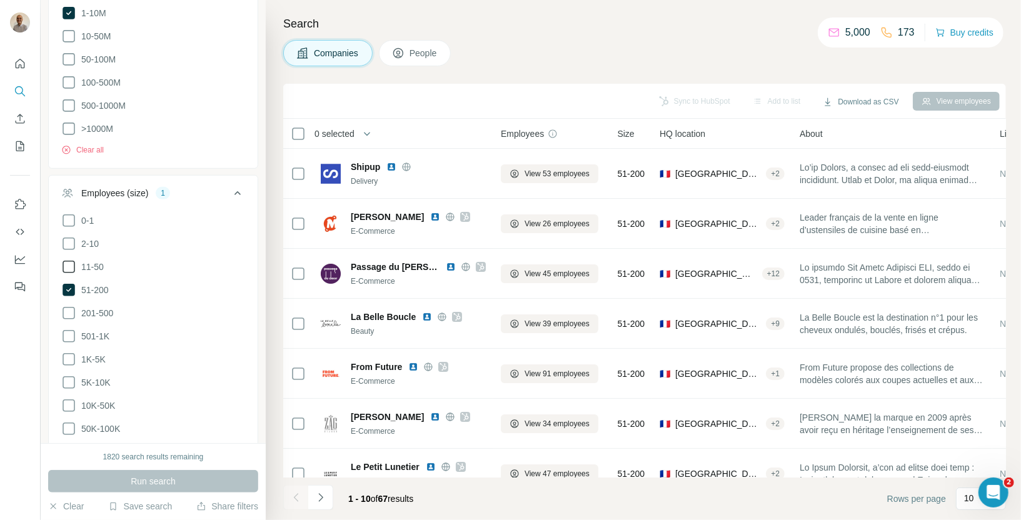
click at [65, 259] on icon at bounding box center [68, 266] width 15 height 15
click at [119, 477] on button "Run search" at bounding box center [153, 481] width 210 height 23
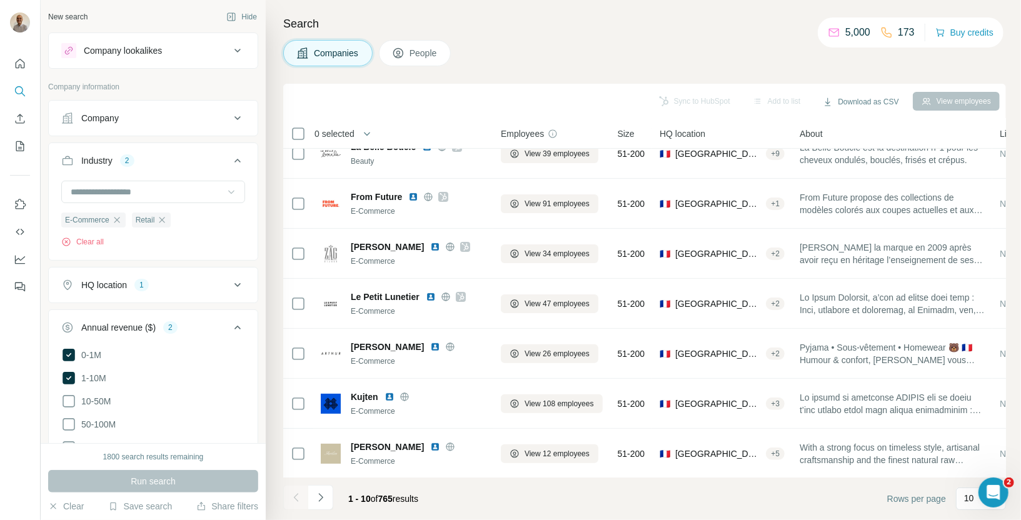
click at [244, 116] on icon at bounding box center [237, 118] width 15 height 15
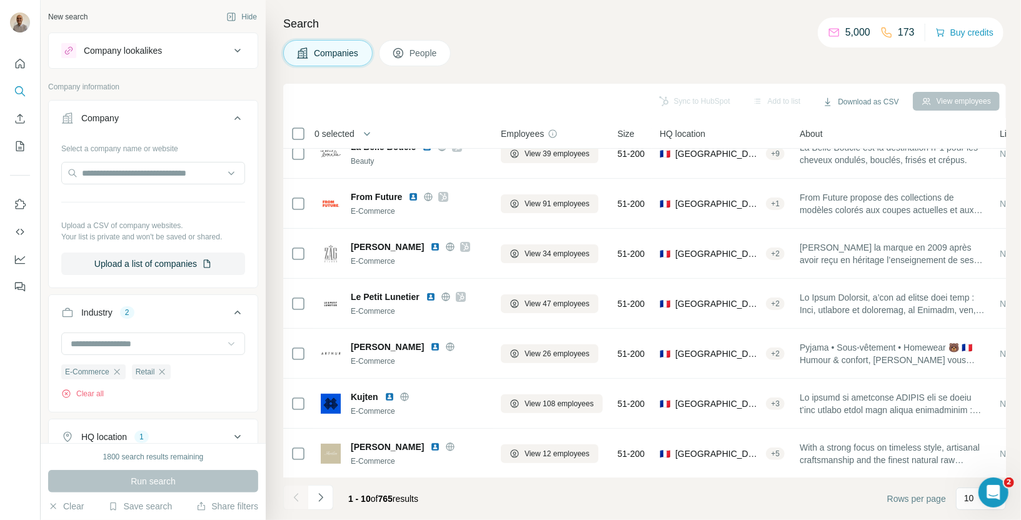
click at [244, 116] on icon at bounding box center [237, 118] width 15 height 15
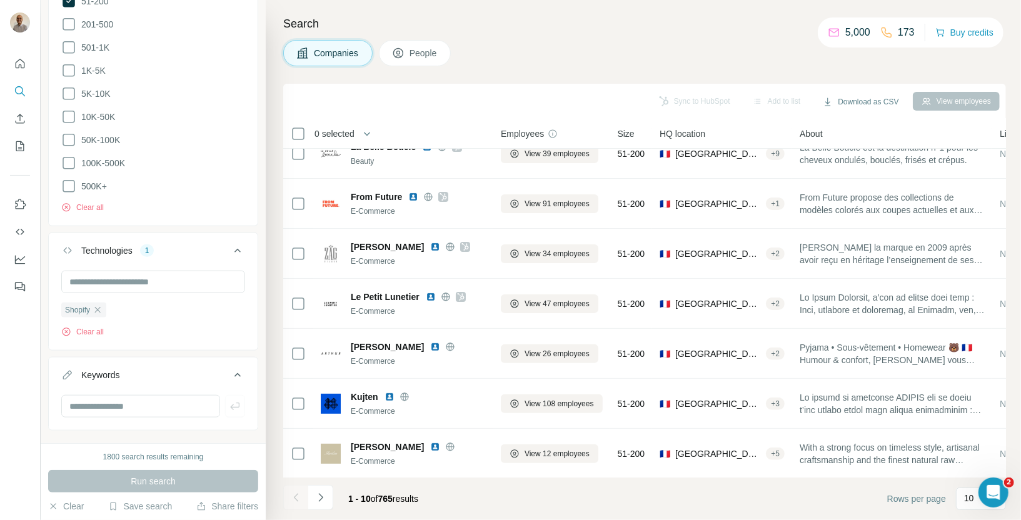
scroll to position [664, 0]
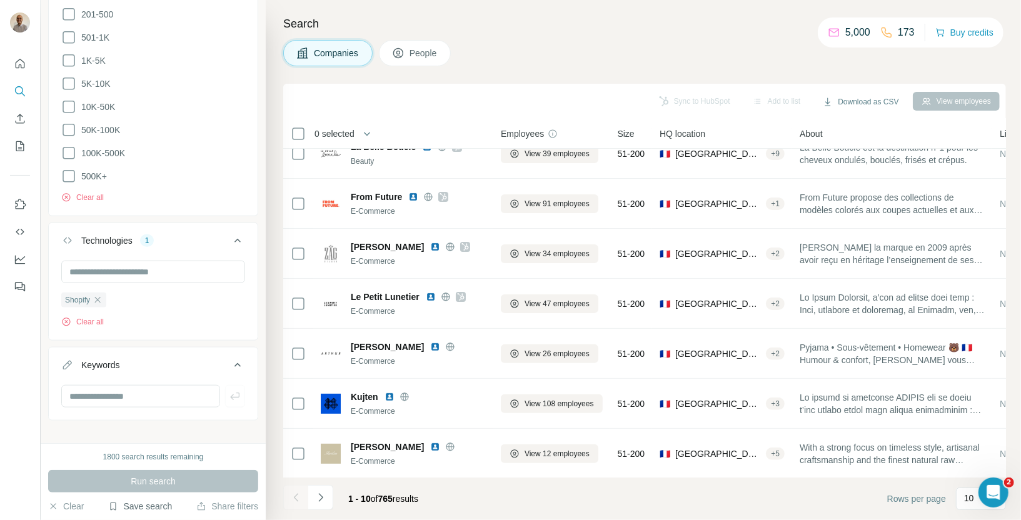
click at [111, 509] on icon "button" at bounding box center [114, 507] width 6 height 8
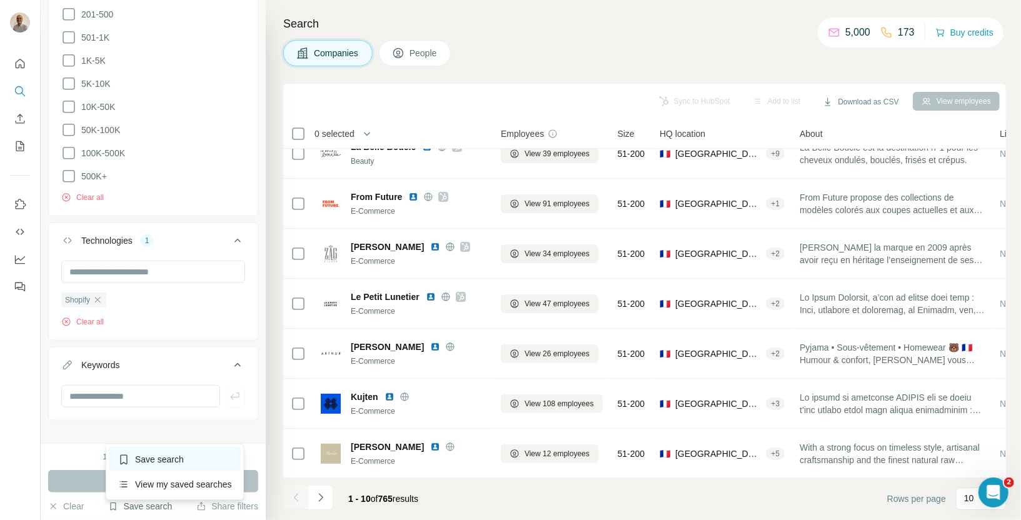
click at [134, 470] on div "Save search" at bounding box center [175, 459] width 132 height 25
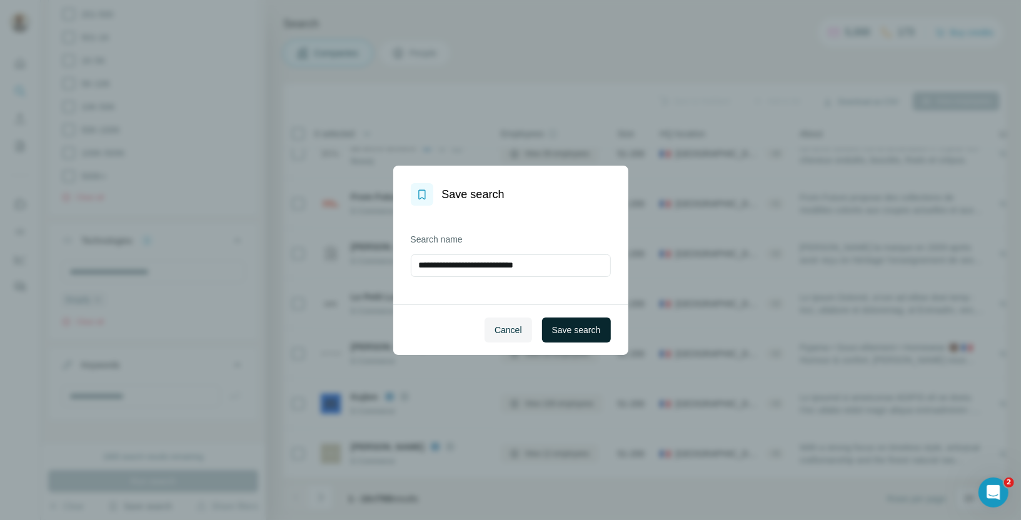
type input "**********"
click at [585, 325] on span "Save search" at bounding box center [576, 330] width 49 height 13
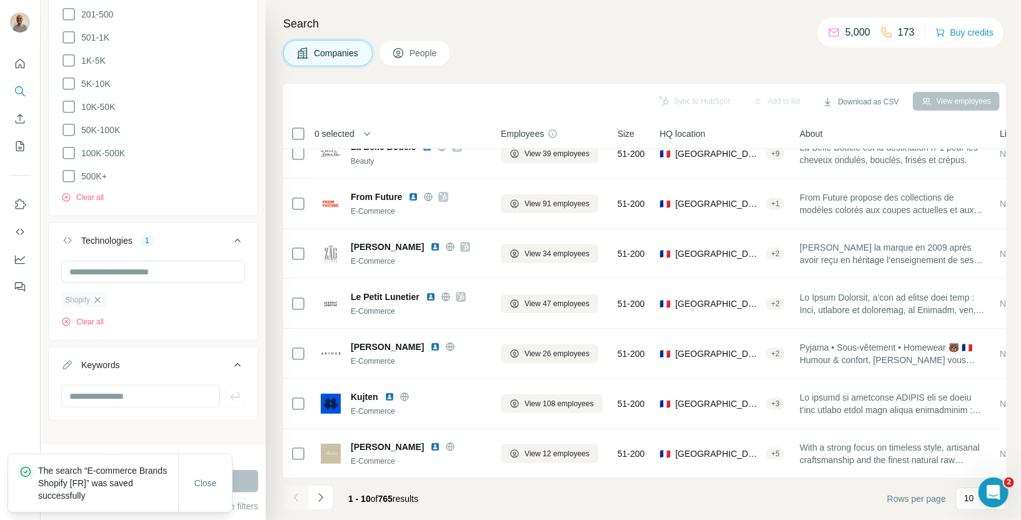
click at [99, 295] on icon "button" at bounding box center [98, 300] width 10 height 10
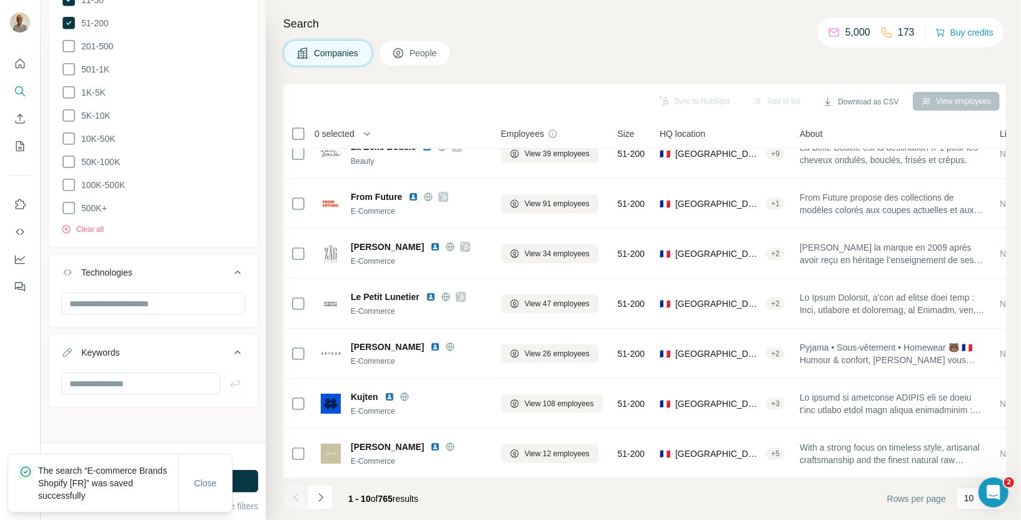
scroll to position [619, 0]
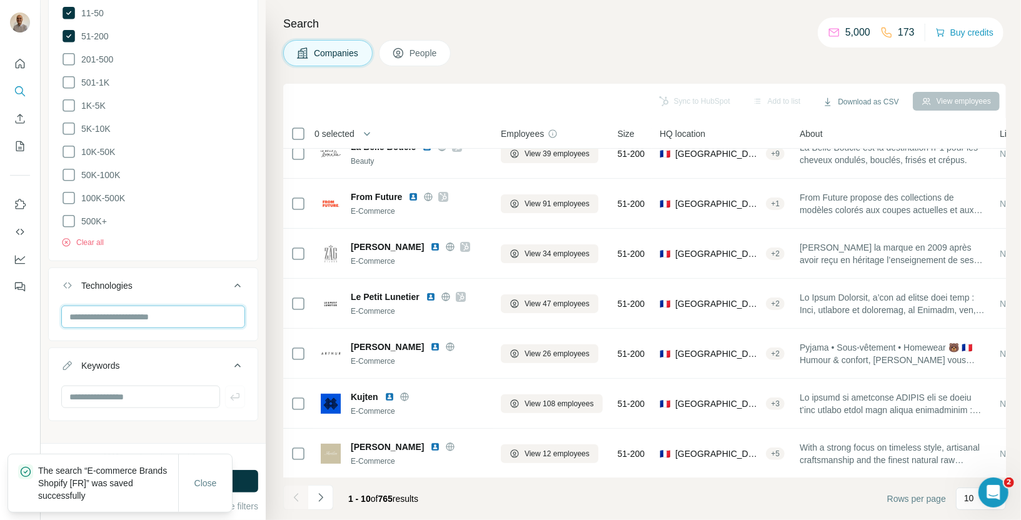
click at [103, 306] on input "text" at bounding box center [153, 317] width 184 height 23
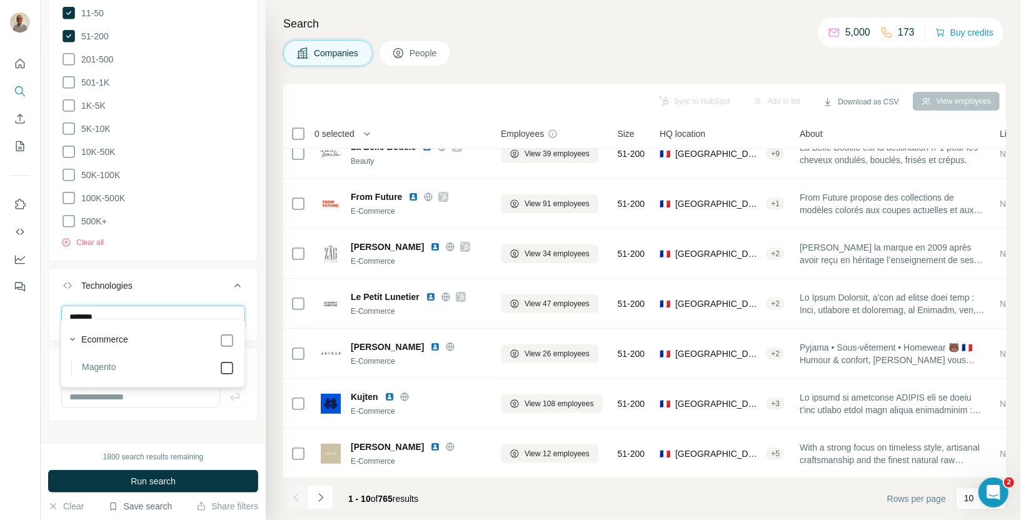
type input "*******"
click at [238, 279] on icon at bounding box center [237, 285] width 15 height 15
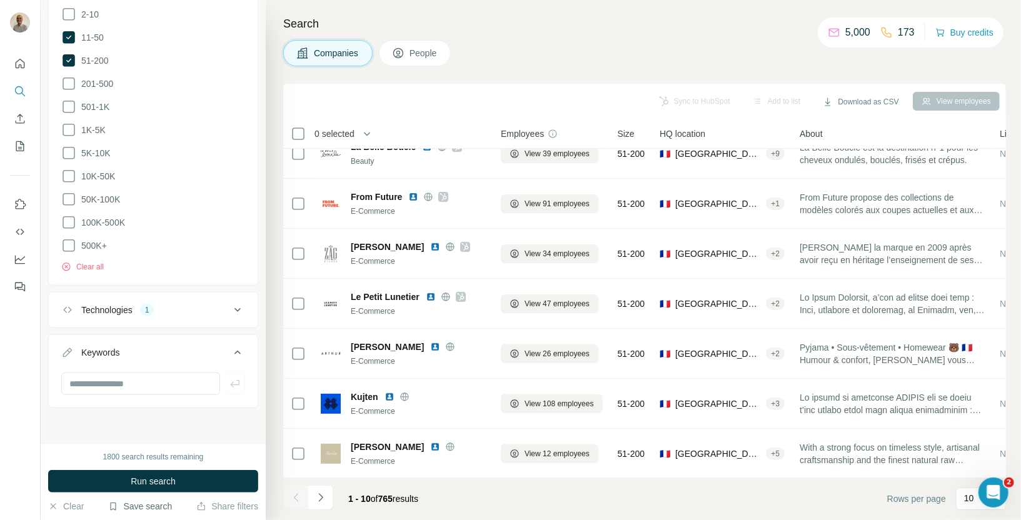
scroll to position [581, 0]
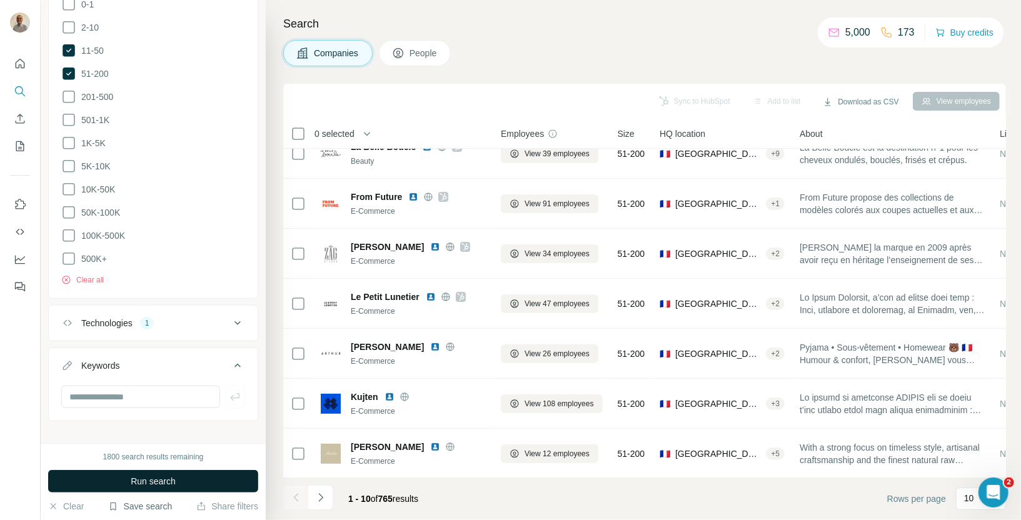
click at [165, 477] on span "Run search" at bounding box center [153, 481] width 45 height 13
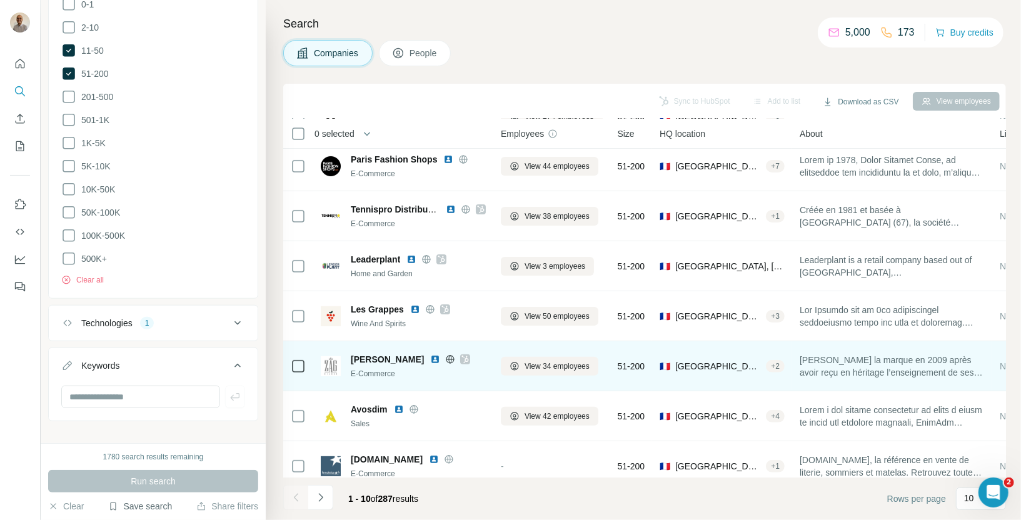
scroll to position [170, 0]
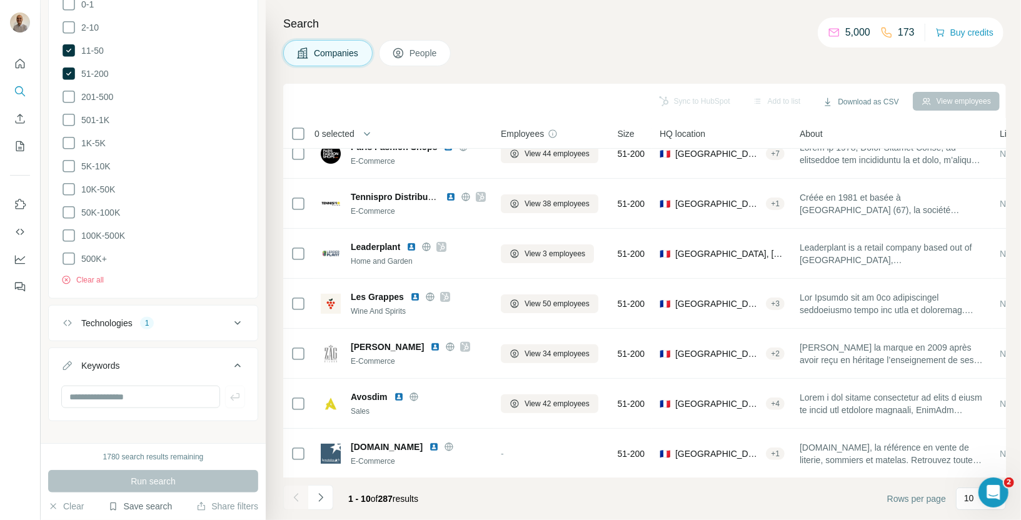
click at [138, 507] on button "Save search" at bounding box center [140, 506] width 64 height 13
click at [184, 459] on div "Save search" at bounding box center [175, 459] width 132 height 25
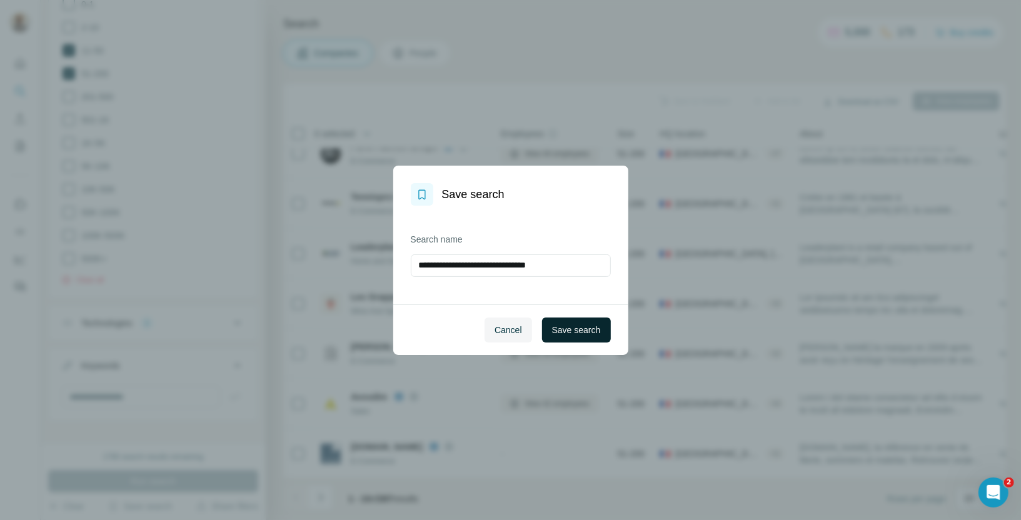
type input "**********"
click at [580, 327] on span "Save search" at bounding box center [576, 330] width 49 height 13
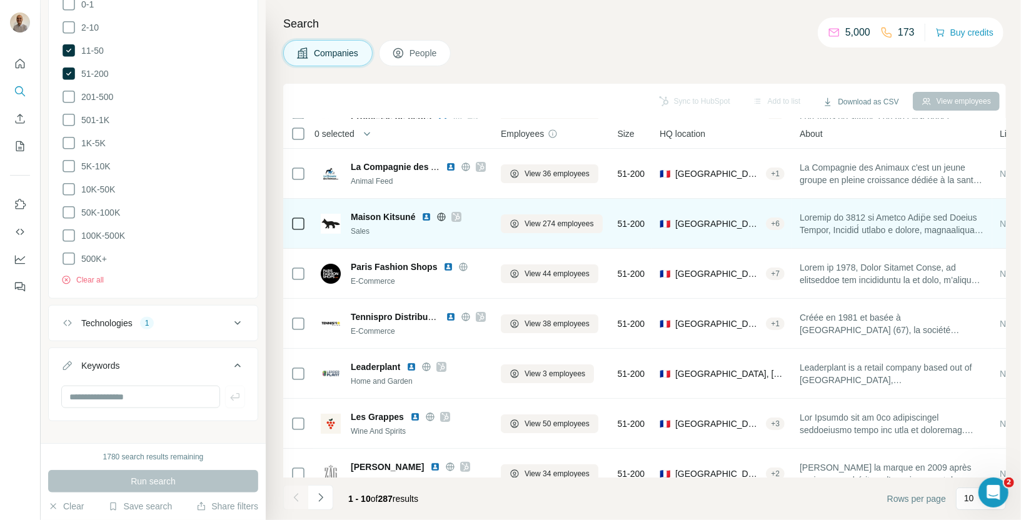
scroll to position [0, 0]
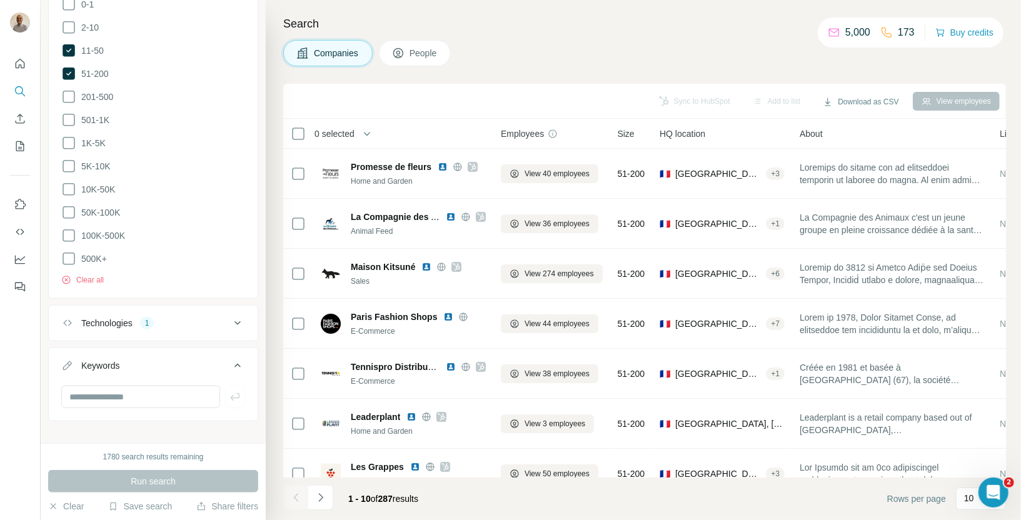
click at [340, 133] on span "0 selected" at bounding box center [334, 134] width 40 height 13
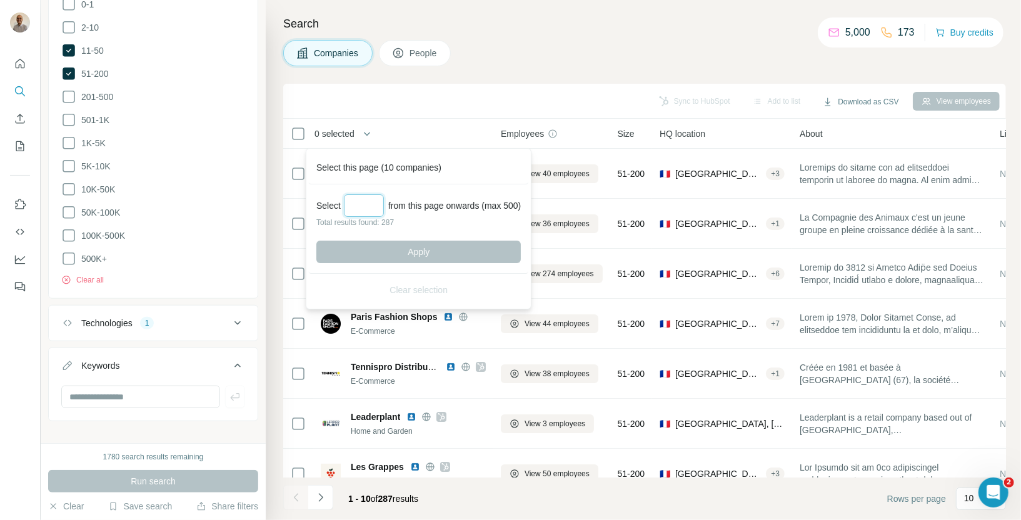
click at [365, 201] on input "Select a number (up to 500)" at bounding box center [364, 205] width 40 height 23
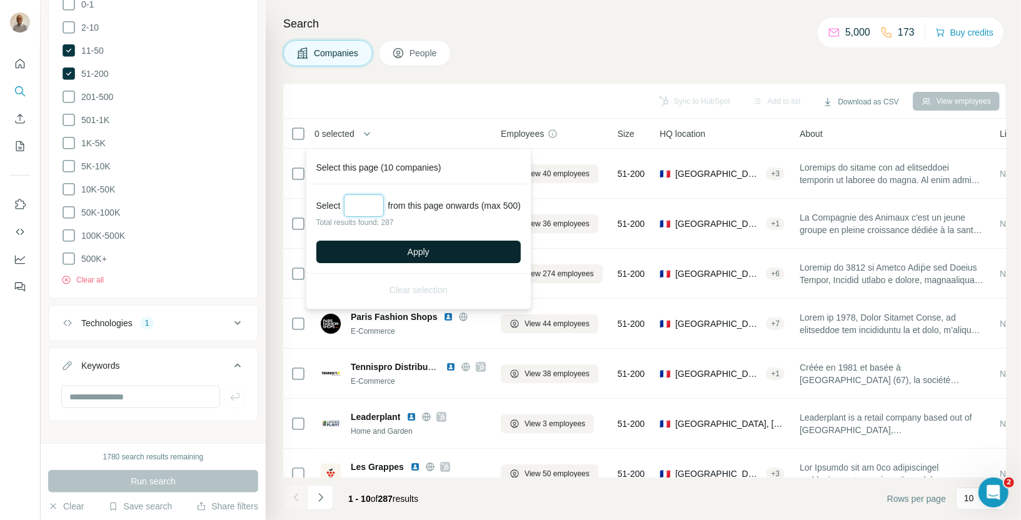
type input "***"
click at [424, 254] on span "Apply" at bounding box center [419, 252] width 22 height 13
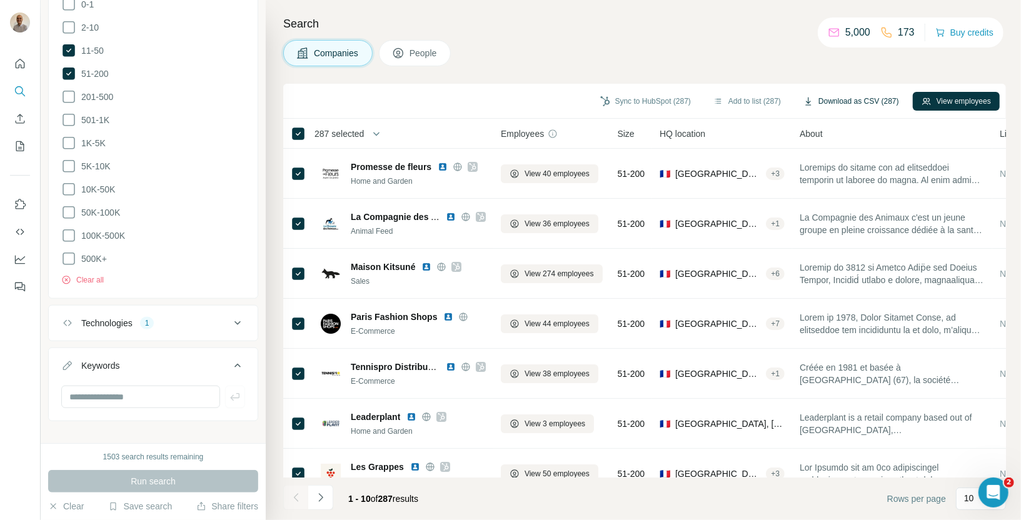
click at [824, 99] on button "Download as CSV (287)" at bounding box center [851, 101] width 113 height 19
click at [410, 53] on button "People" at bounding box center [415, 53] width 73 height 26
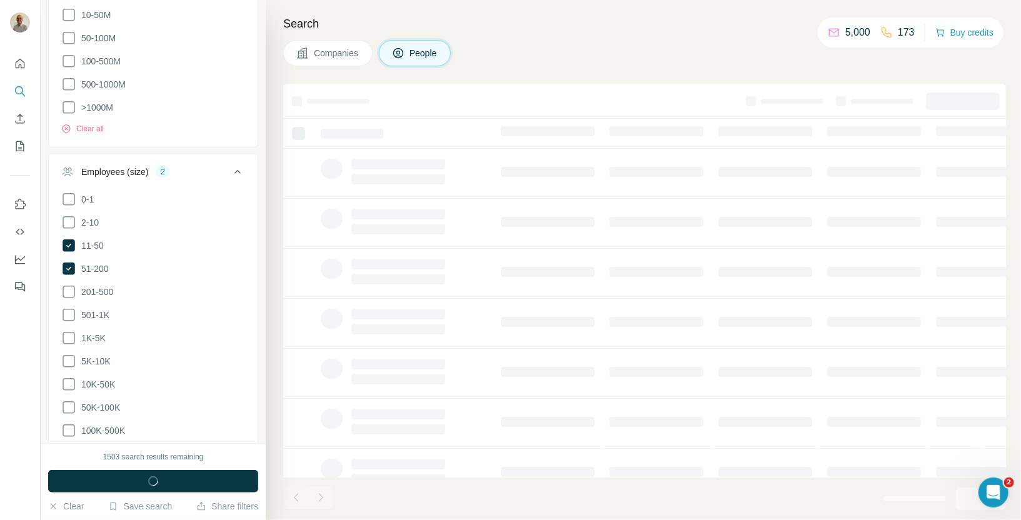
scroll to position [774, 0]
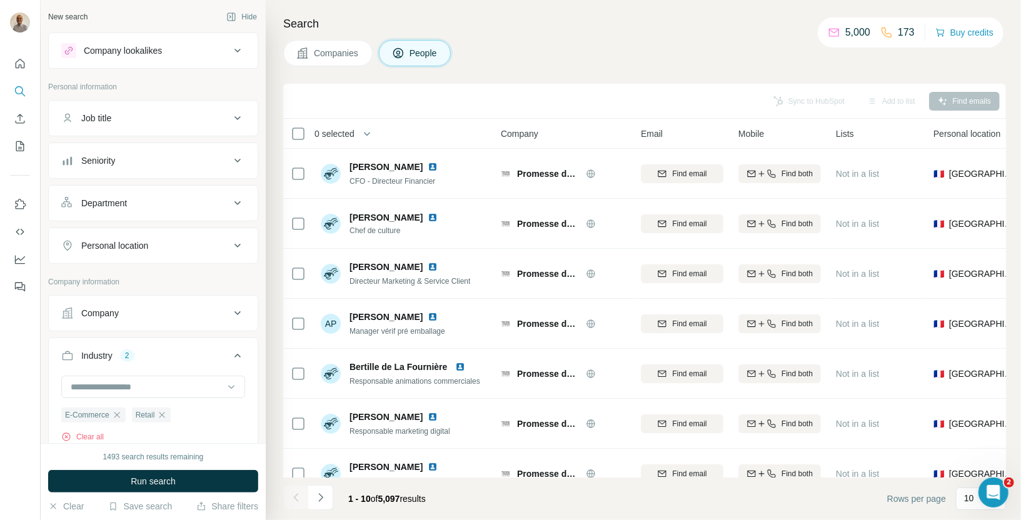
scroll to position [10821, 0]
click at [221, 113] on div "Job title" at bounding box center [145, 118] width 169 height 13
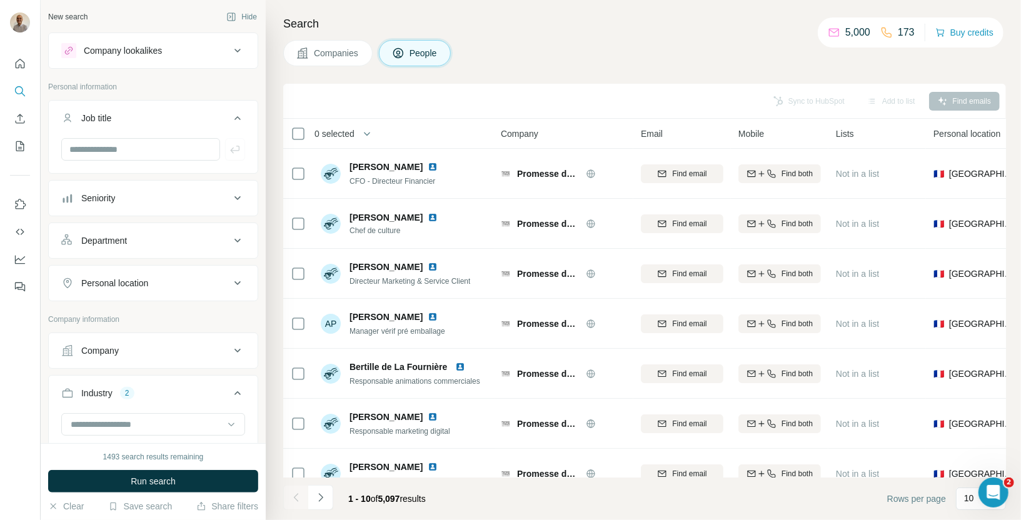
click at [175, 203] on button "Seniority" at bounding box center [153, 198] width 209 height 30
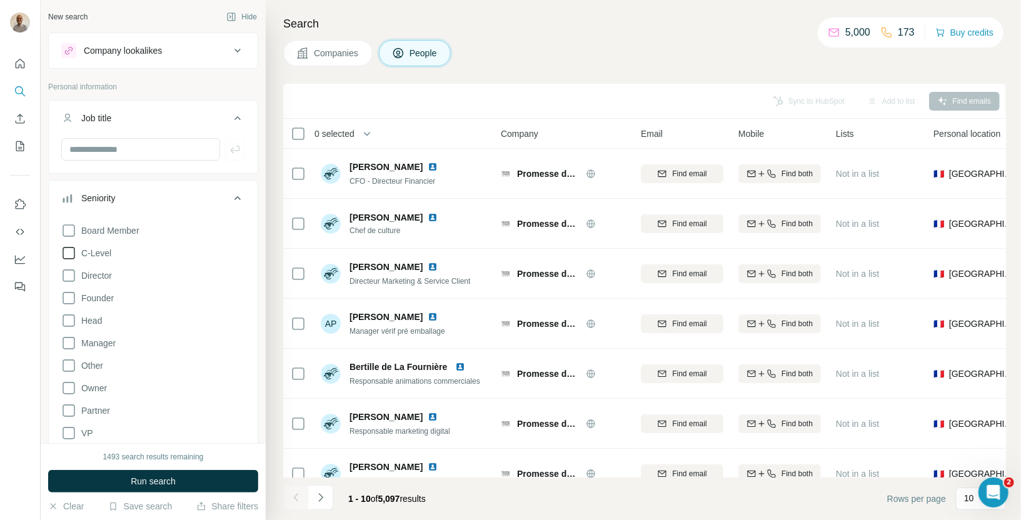
click at [77, 255] on span "C-Level" at bounding box center [93, 253] width 35 height 13
click at [72, 279] on icon at bounding box center [69, 275] width 13 height 13
click at [68, 299] on icon at bounding box center [68, 298] width 15 height 15
click at [65, 323] on icon at bounding box center [68, 320] width 15 height 15
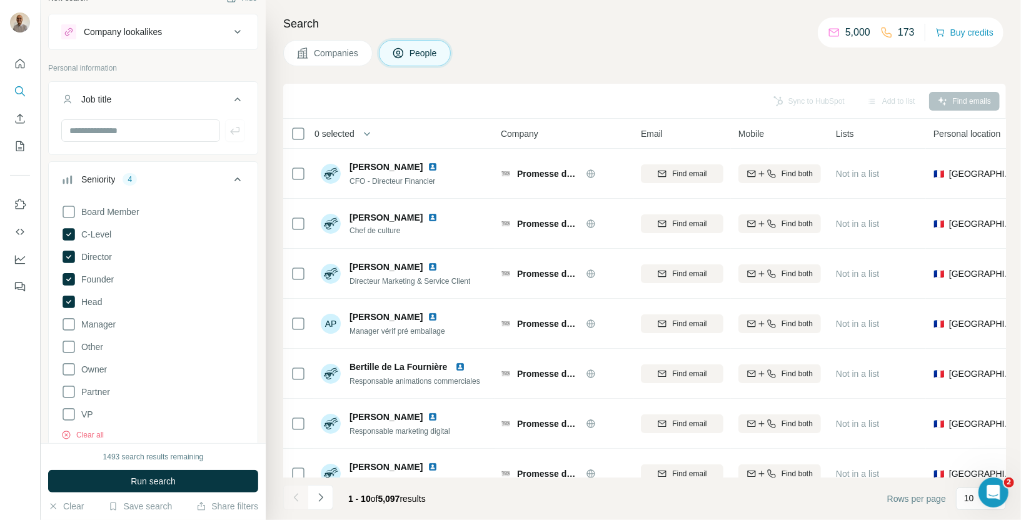
scroll to position [20, 0]
click at [66, 416] on icon at bounding box center [68, 413] width 15 height 15
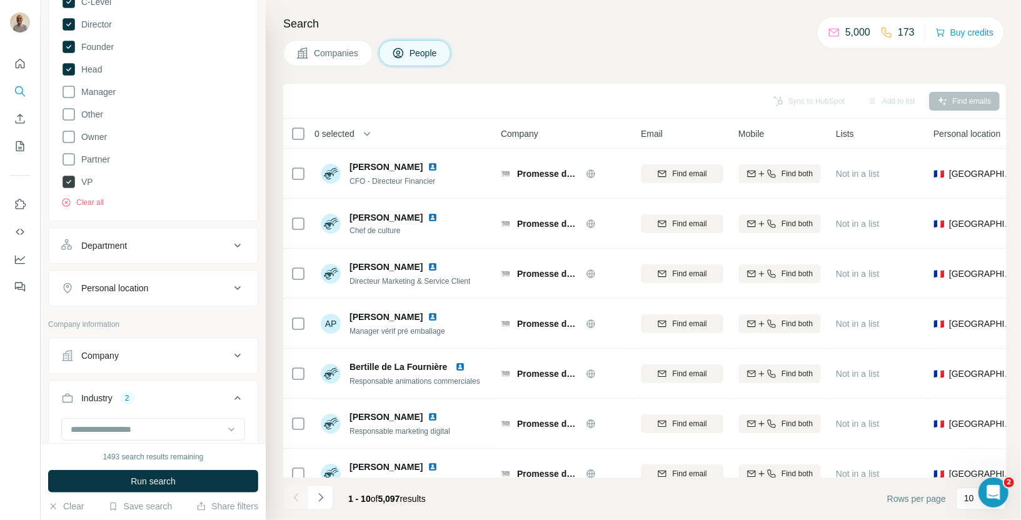
scroll to position [261, 0]
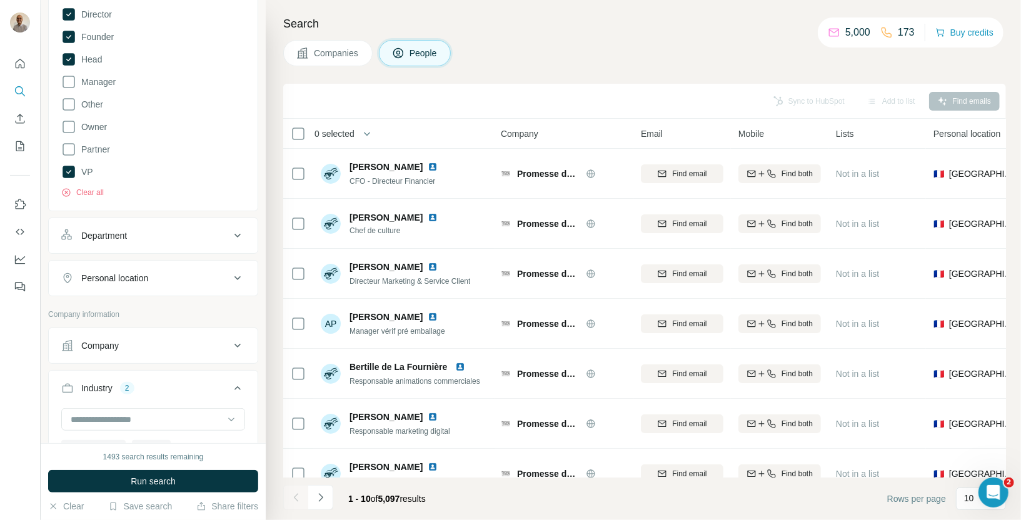
click at [131, 241] on button "Department" at bounding box center [153, 236] width 209 height 30
click at [118, 266] on input at bounding box center [146, 267] width 154 height 14
type input "****"
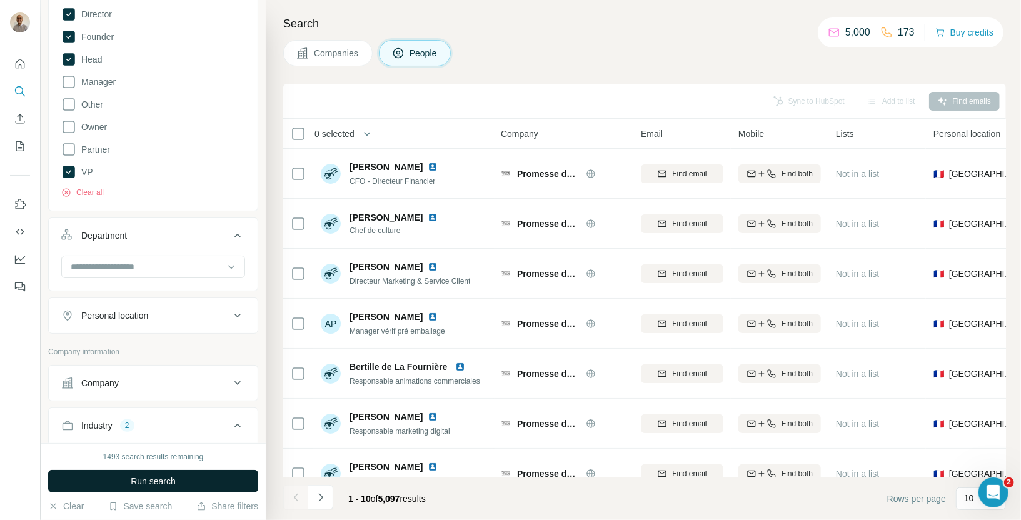
click at [125, 483] on button "Run search" at bounding box center [153, 481] width 210 height 23
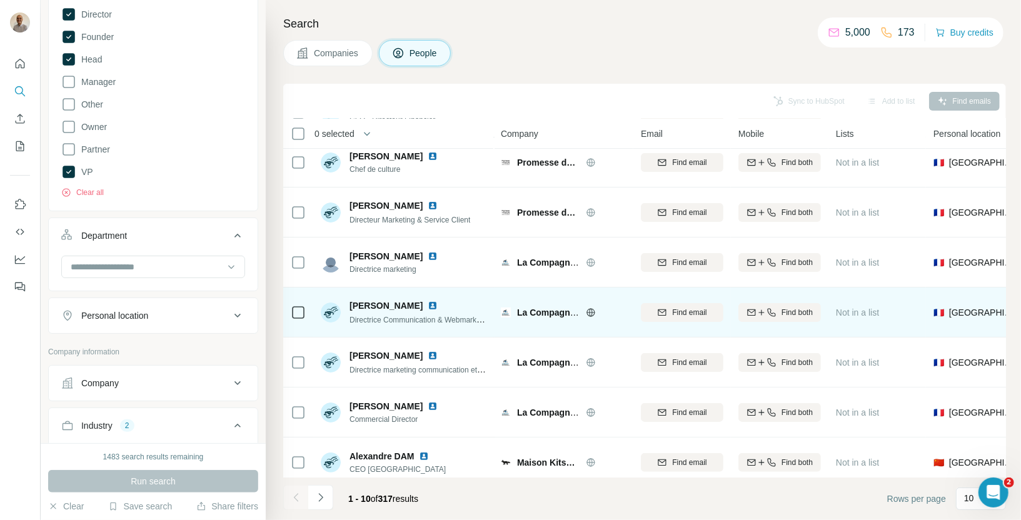
scroll to position [63, 0]
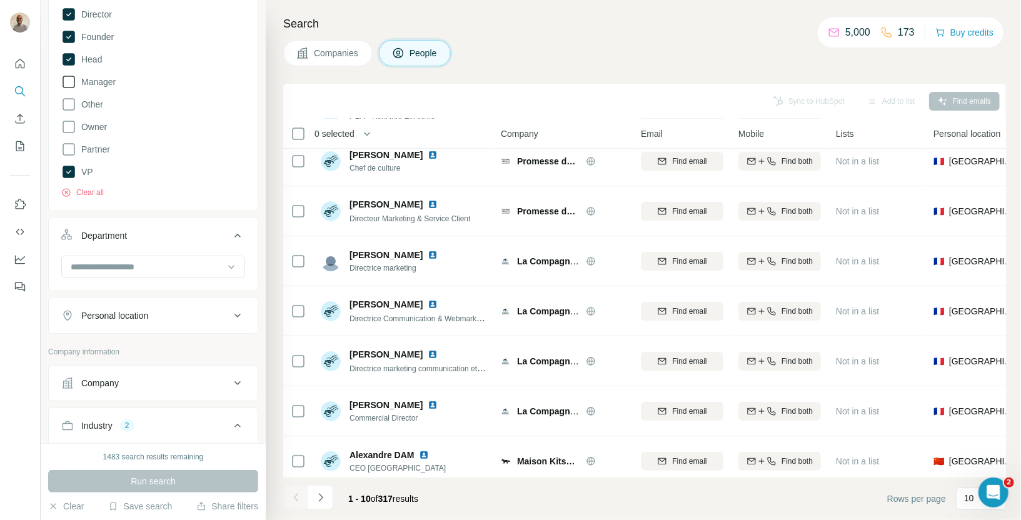
click at [69, 87] on icon at bounding box center [68, 81] width 15 height 15
click at [131, 475] on span "Run search" at bounding box center [153, 481] width 45 height 13
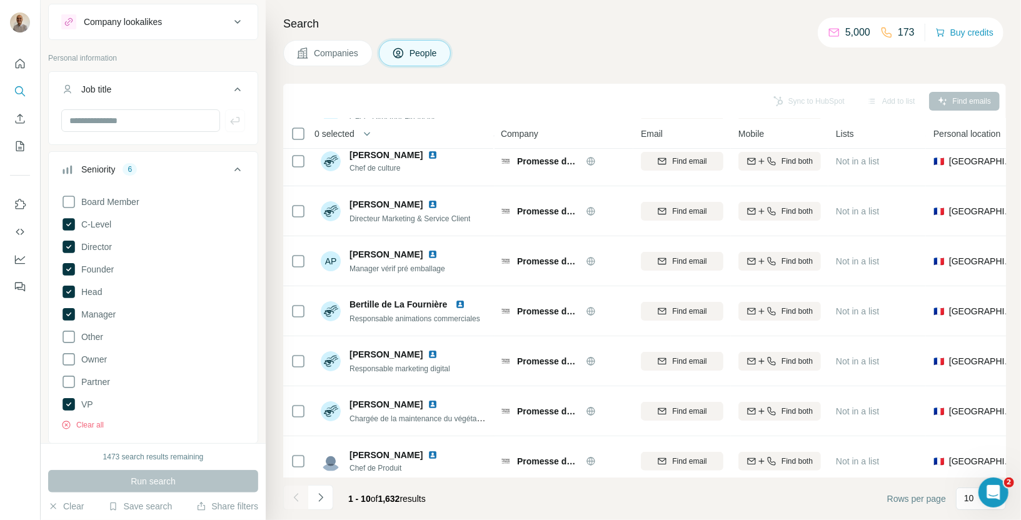
scroll to position [26, 0]
click at [63, 406] on icon at bounding box center [69, 407] width 13 height 13
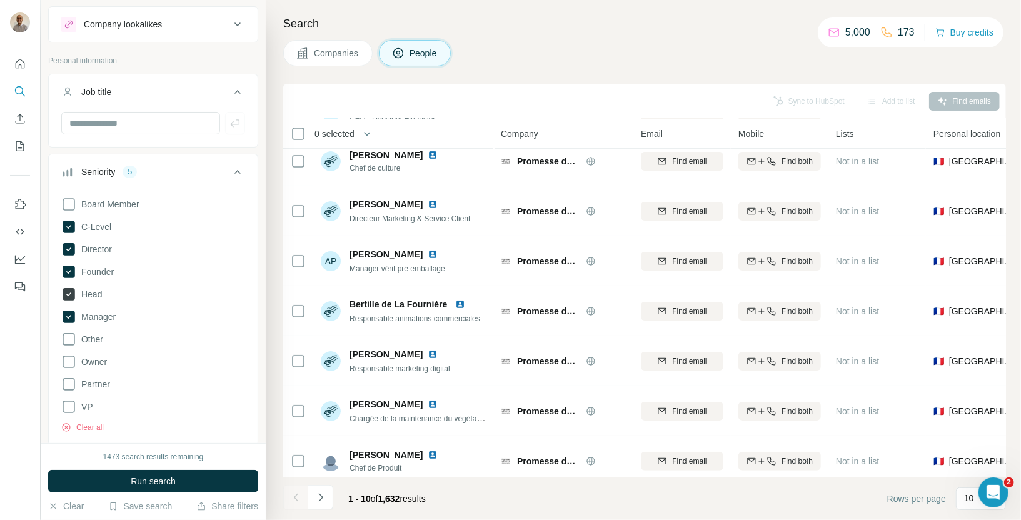
click at [66, 294] on icon at bounding box center [69, 294] width 13 height 13
click at [69, 270] on icon at bounding box center [68, 272] width 5 height 4
click at [69, 293] on icon at bounding box center [68, 294] width 15 height 15
click at [69, 387] on icon at bounding box center [68, 384] width 15 height 15
click at [68, 403] on icon at bounding box center [68, 407] width 15 height 15
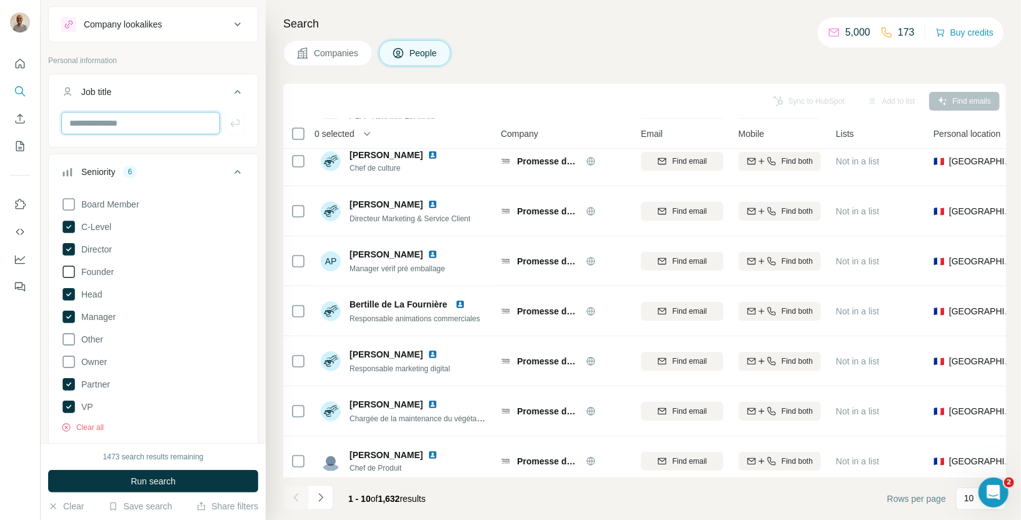
click at [103, 126] on input "text" at bounding box center [140, 123] width 159 height 23
type input "**********"
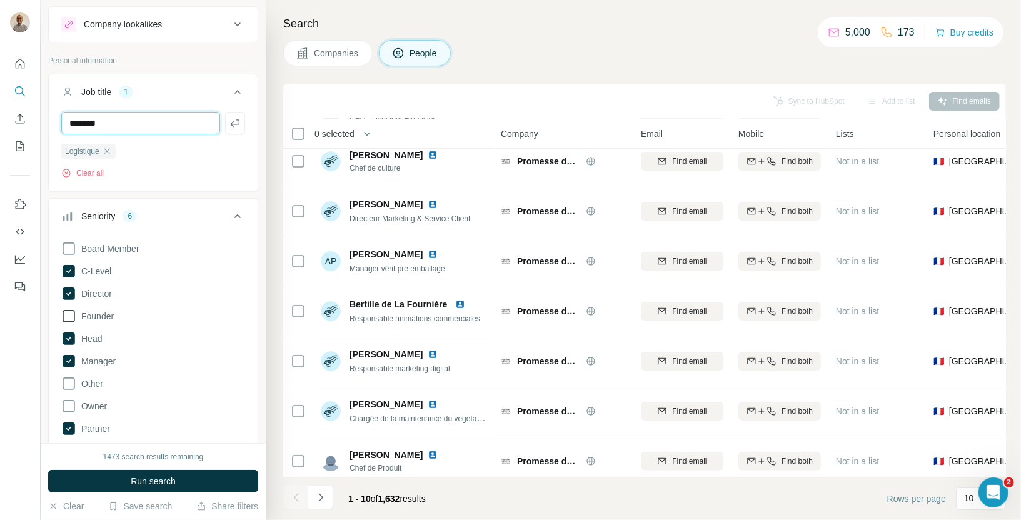
type input "********"
type input "**********"
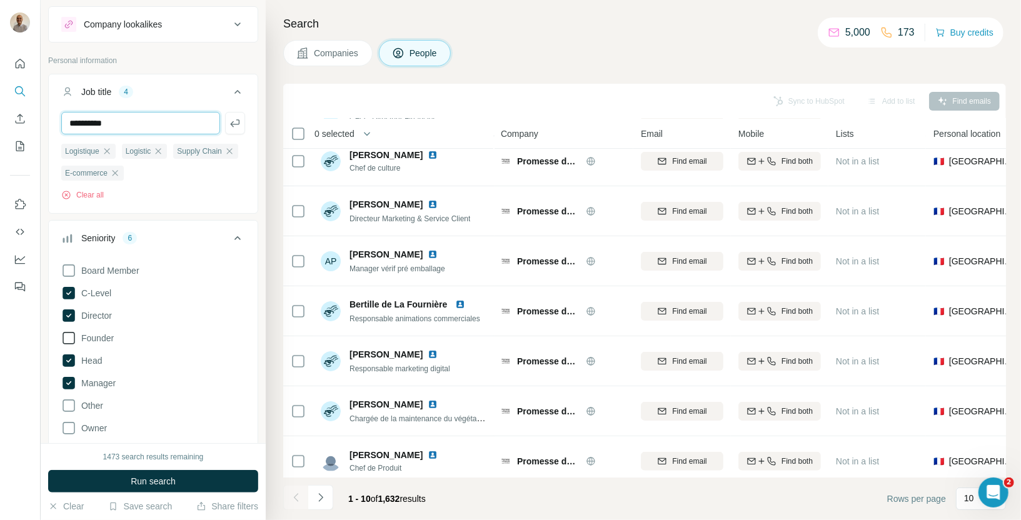
type input "**********"
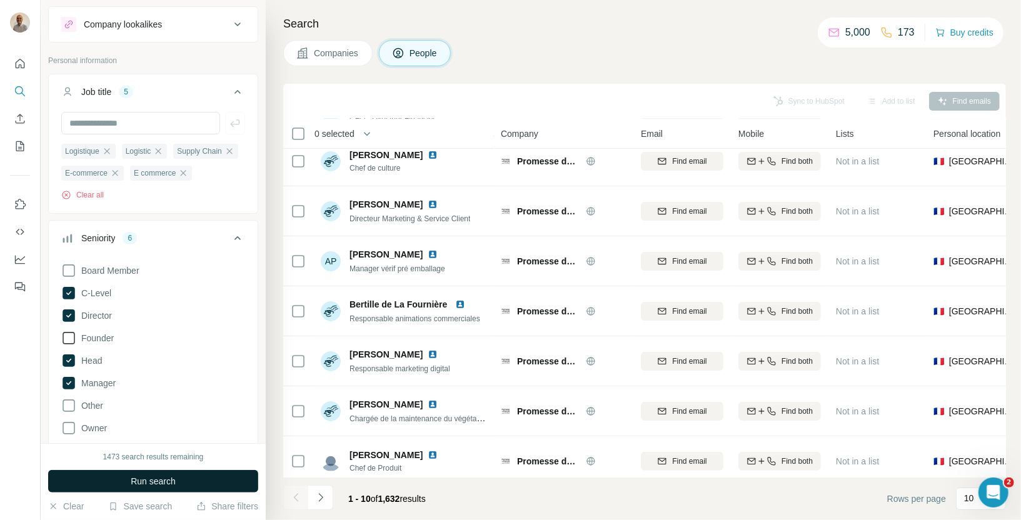
click at [158, 482] on span "Run search" at bounding box center [153, 481] width 45 height 13
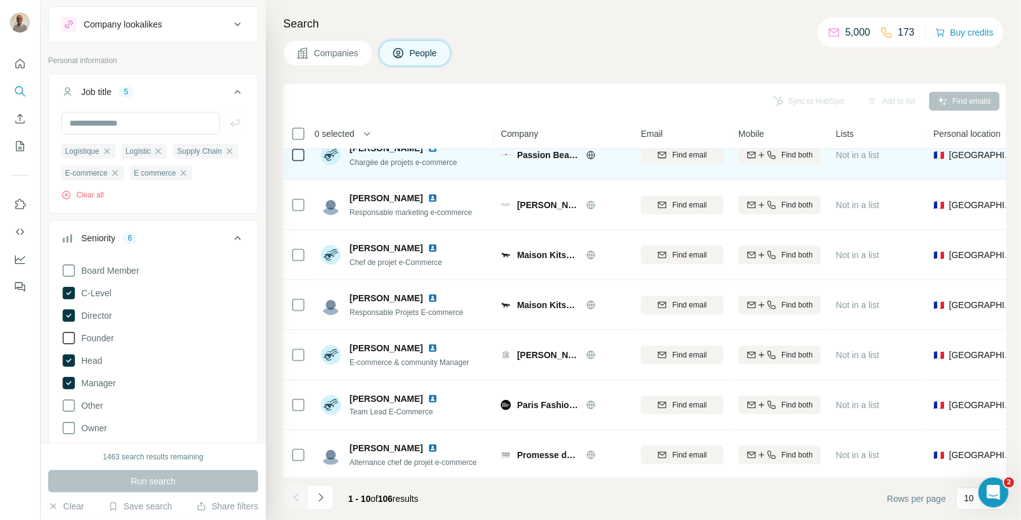
scroll to position [170, 0]
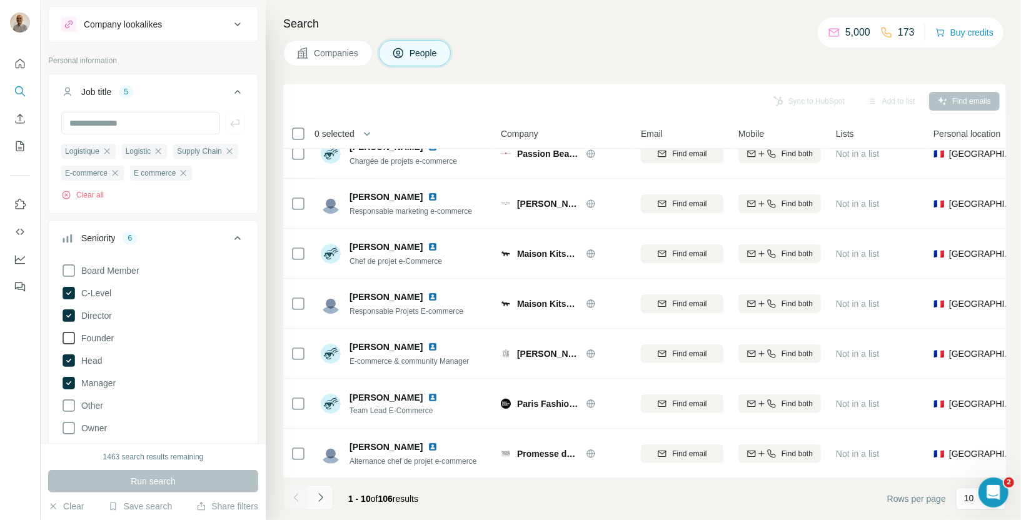
click at [323, 500] on icon "Navigate to next page" at bounding box center [320, 497] width 13 height 13
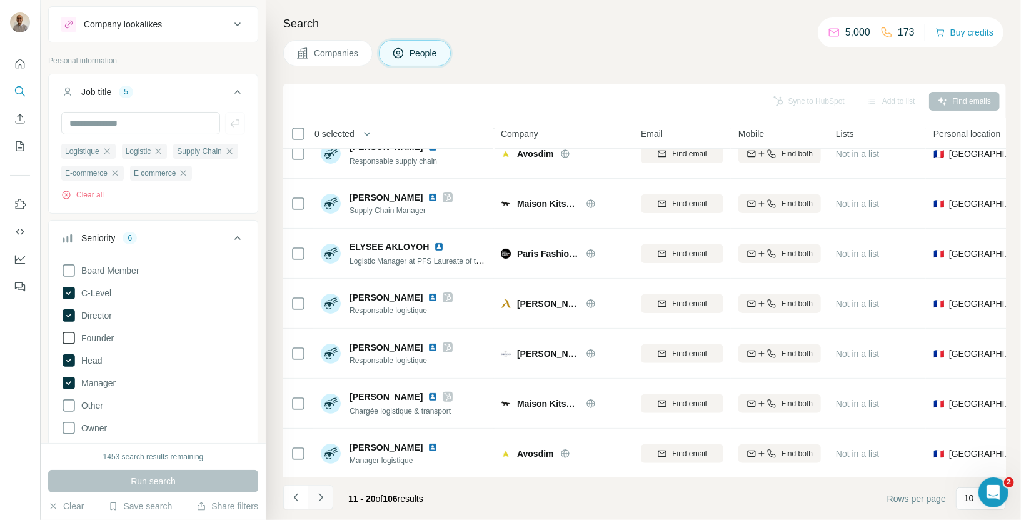
click at [328, 500] on button "Navigate to next page" at bounding box center [320, 497] width 25 height 25
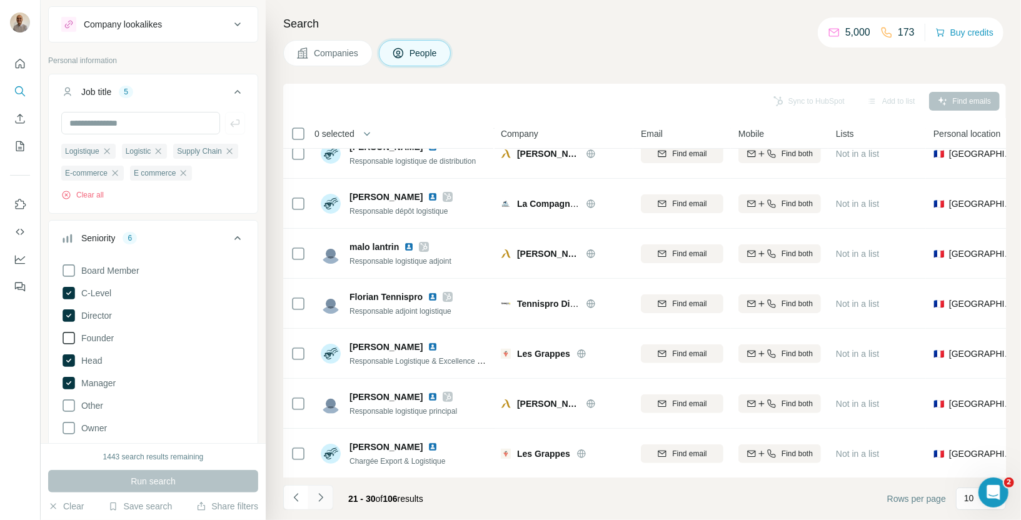
click at [321, 495] on icon "Navigate to next page" at bounding box center [320, 497] width 13 height 13
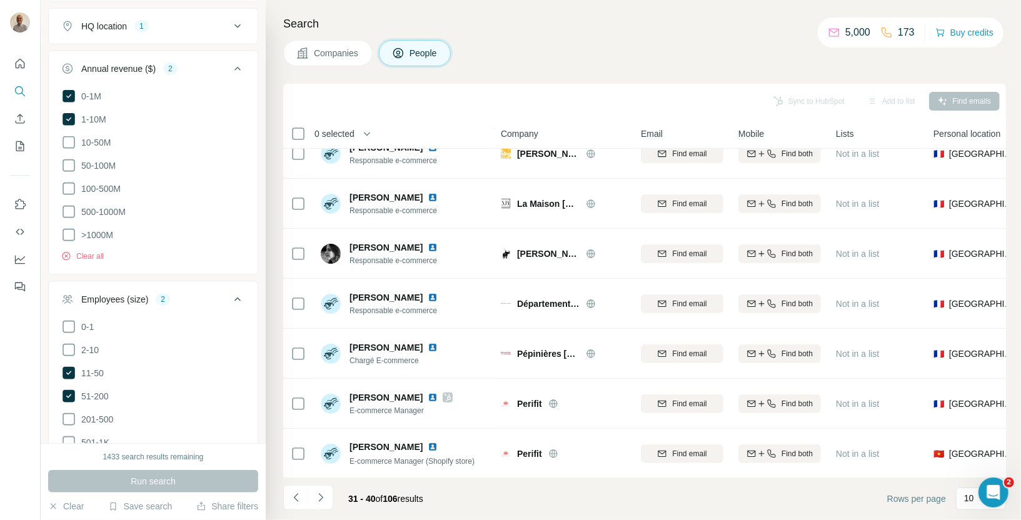
scroll to position [1172, 0]
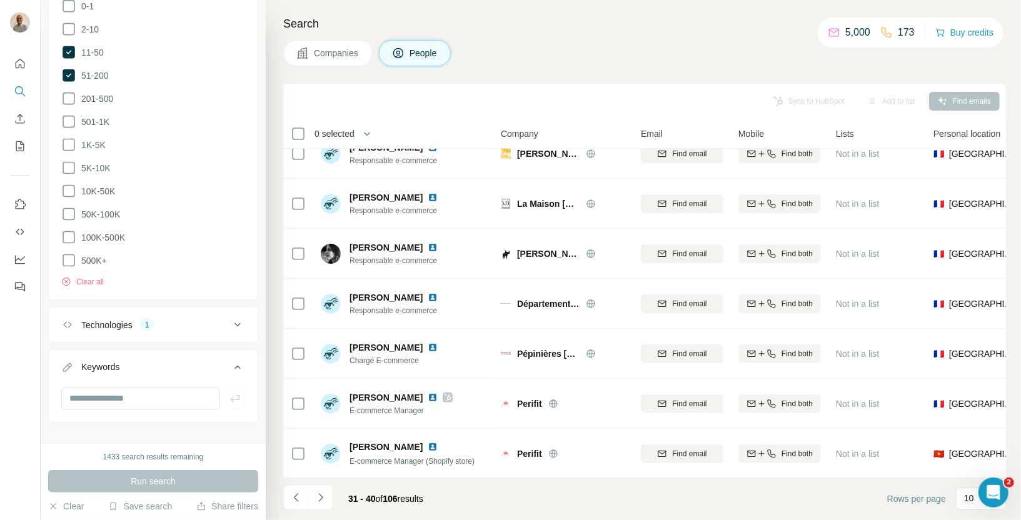
click at [211, 319] on div "Technologies 1" at bounding box center [145, 325] width 169 height 13
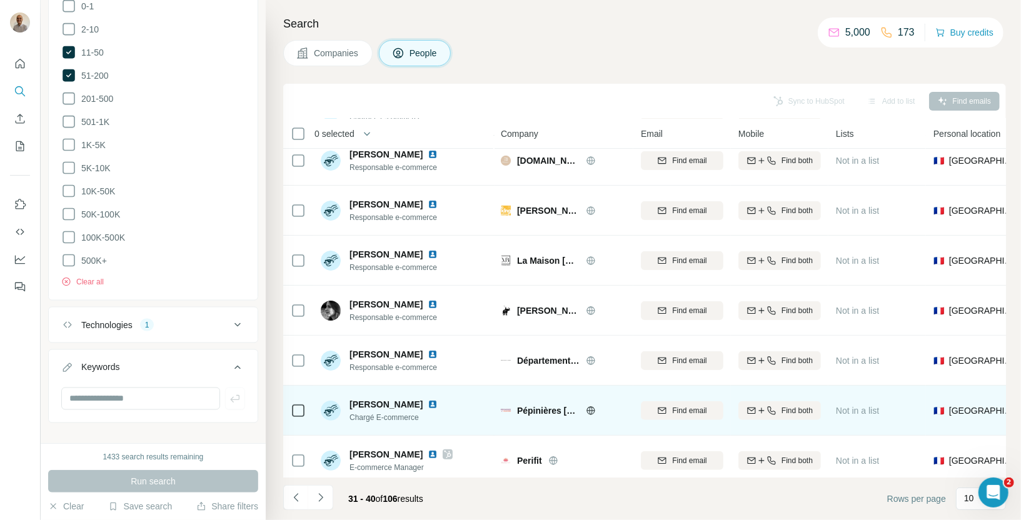
scroll to position [170, 0]
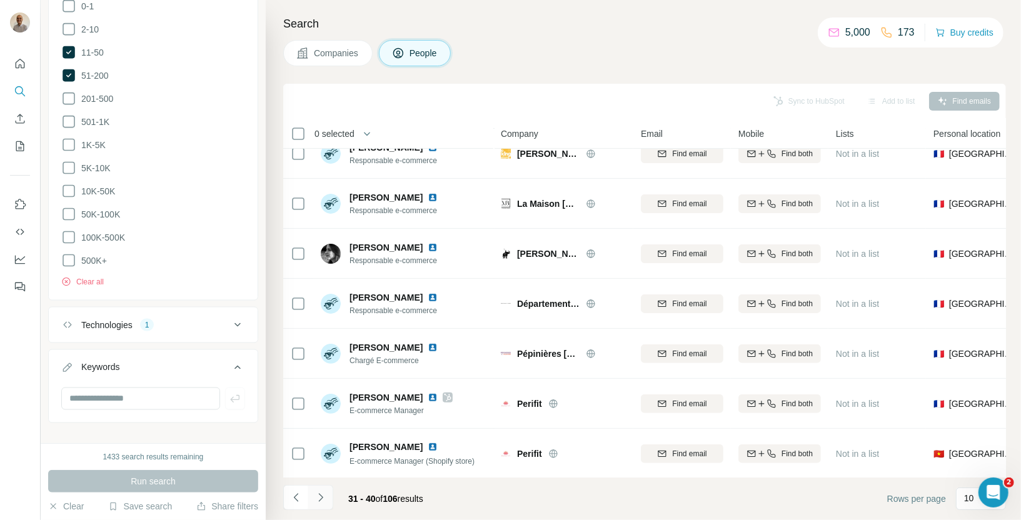
click at [317, 505] on button "Navigate to next page" at bounding box center [320, 497] width 25 height 25
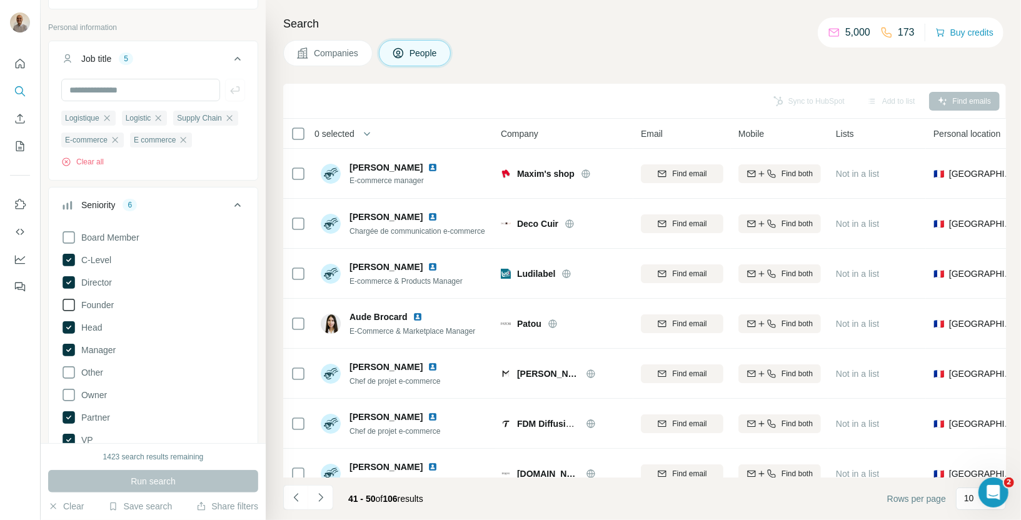
scroll to position [0, 0]
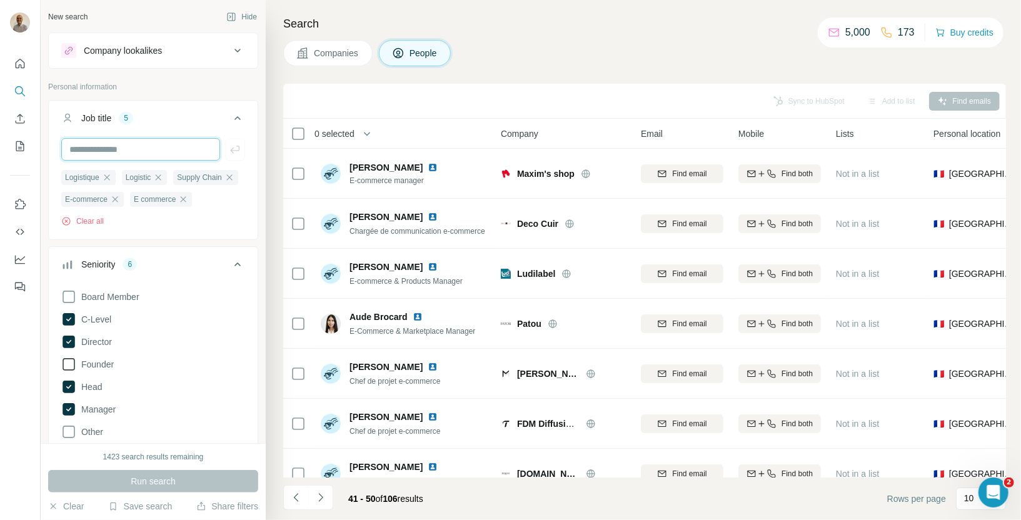
click at [111, 150] on input "text" at bounding box center [140, 149] width 159 height 23
type input "**"
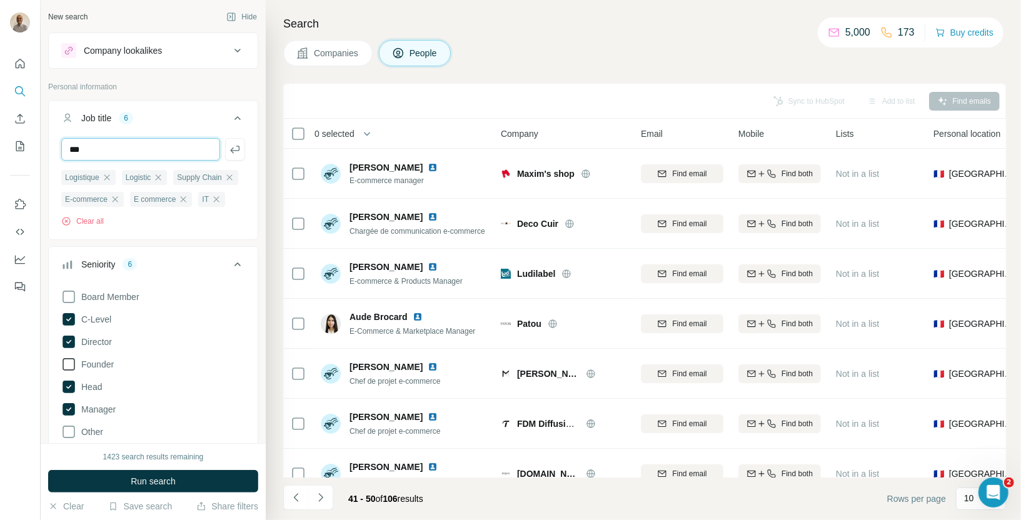
type input "***"
type input "*****"
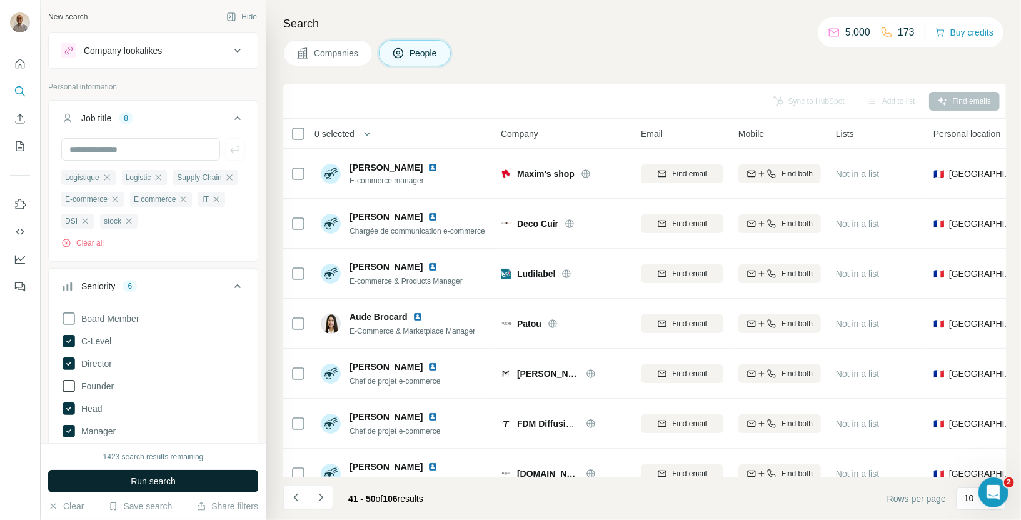
click at [176, 487] on button "Run search" at bounding box center [153, 481] width 210 height 23
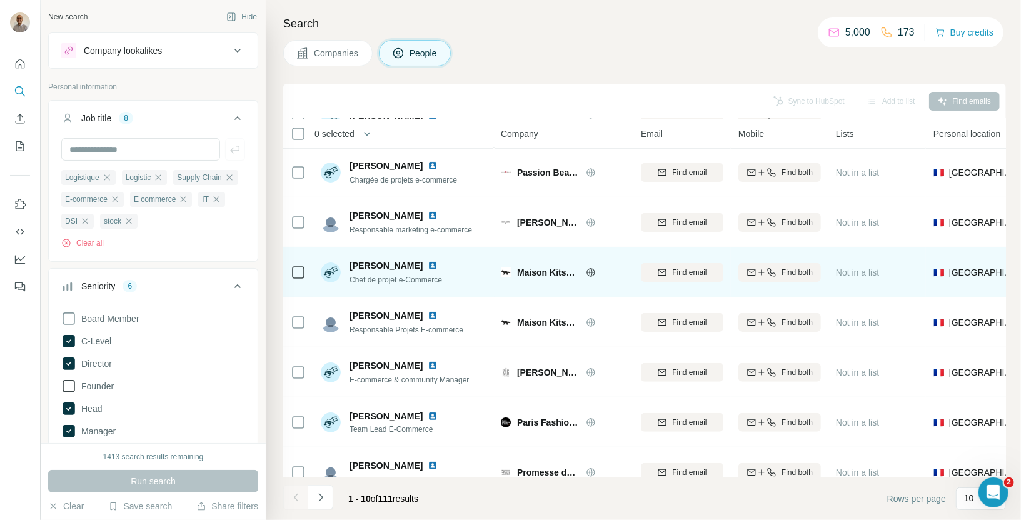
scroll to position [170, 0]
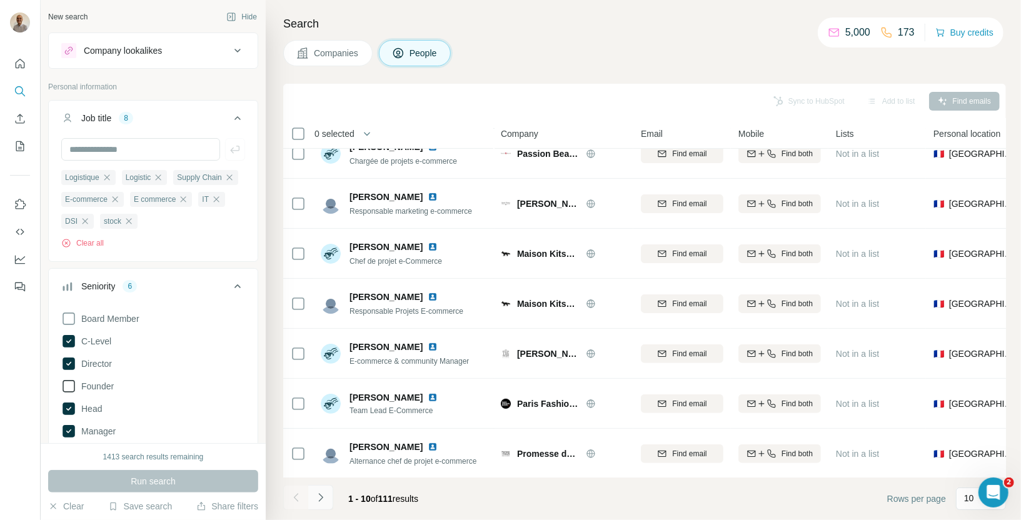
click at [325, 502] on icon "Navigate to next page" at bounding box center [320, 497] width 13 height 13
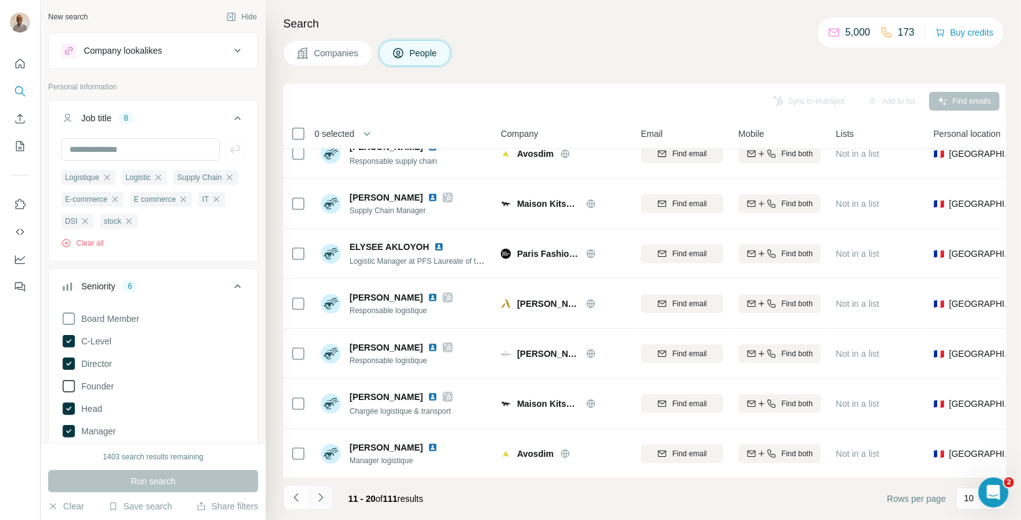
click at [316, 500] on icon "Navigate to next page" at bounding box center [320, 497] width 13 height 13
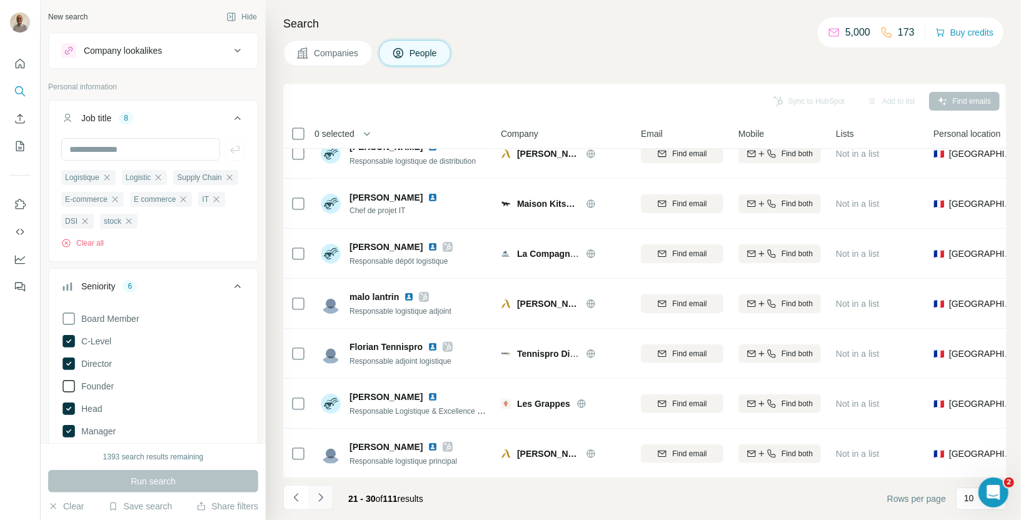
click at [319, 502] on icon "Navigate to next page" at bounding box center [320, 497] width 13 height 13
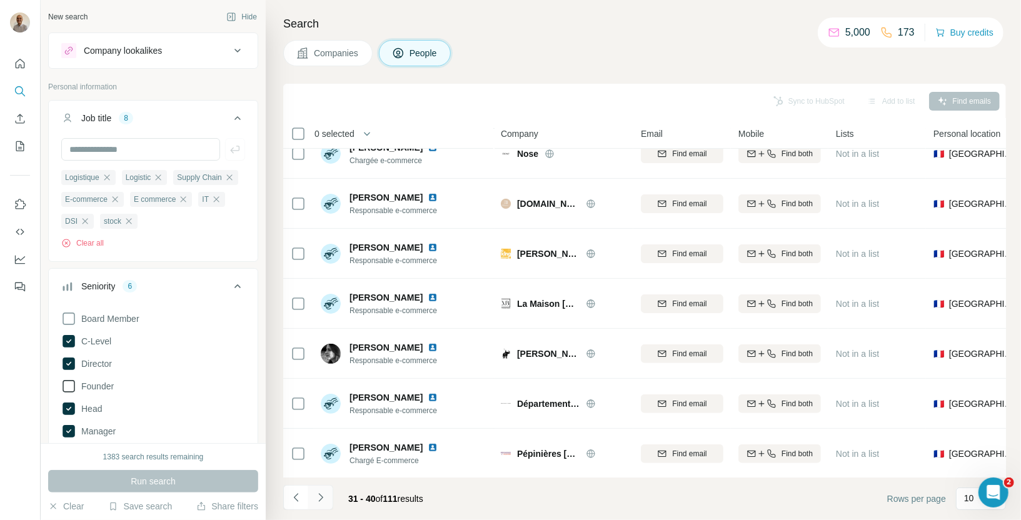
click at [321, 497] on icon "Navigate to next page" at bounding box center [320, 497] width 4 height 8
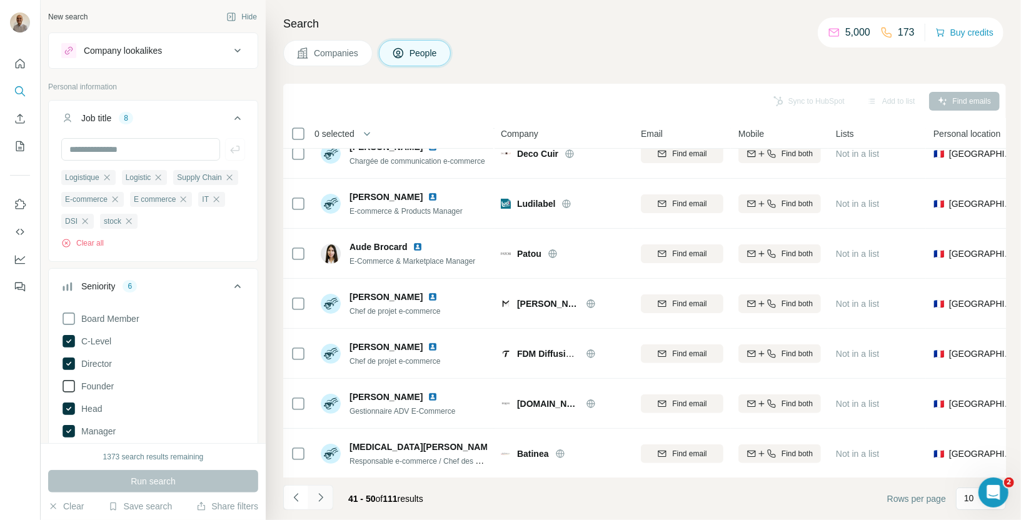
click at [319, 498] on icon "Navigate to next page" at bounding box center [320, 497] width 13 height 13
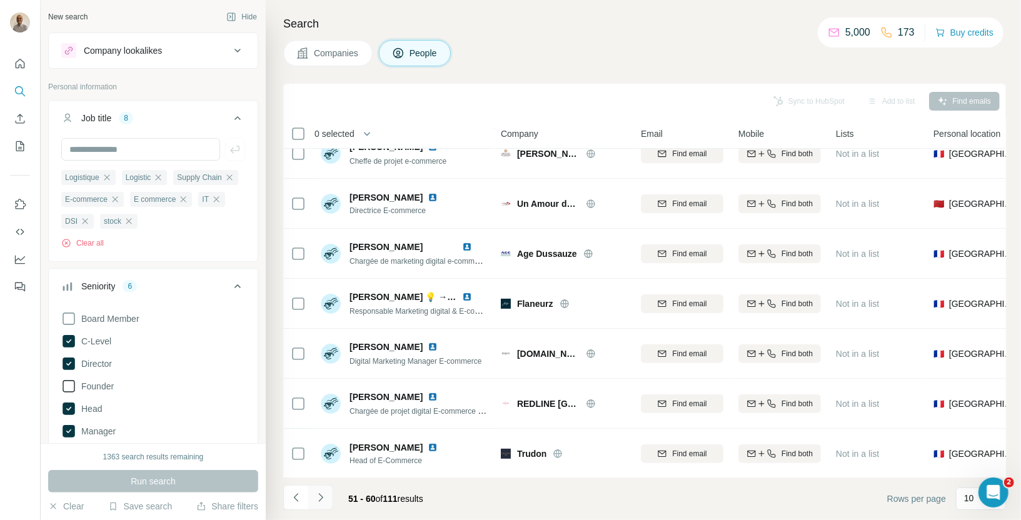
click at [325, 499] on icon "Navigate to next page" at bounding box center [320, 497] width 13 height 13
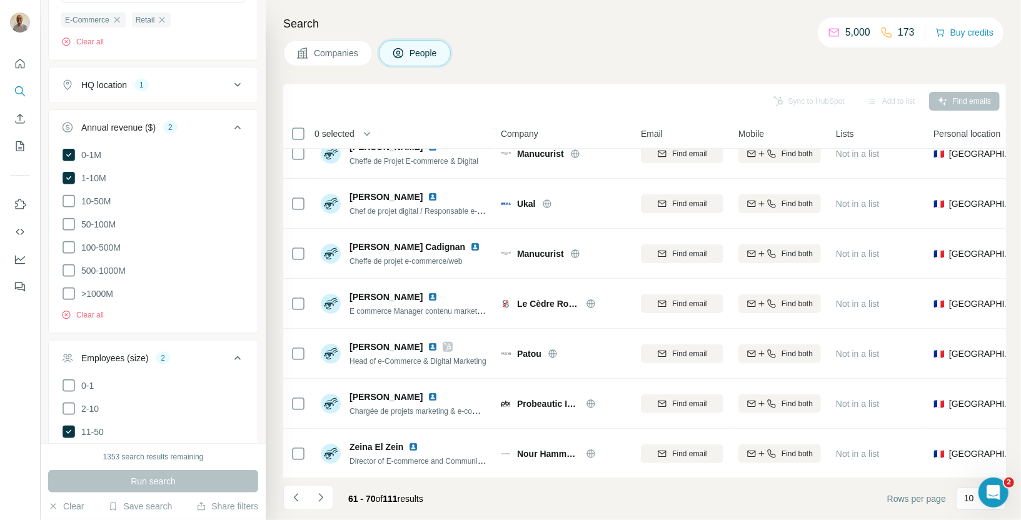
scroll to position [1195, 0]
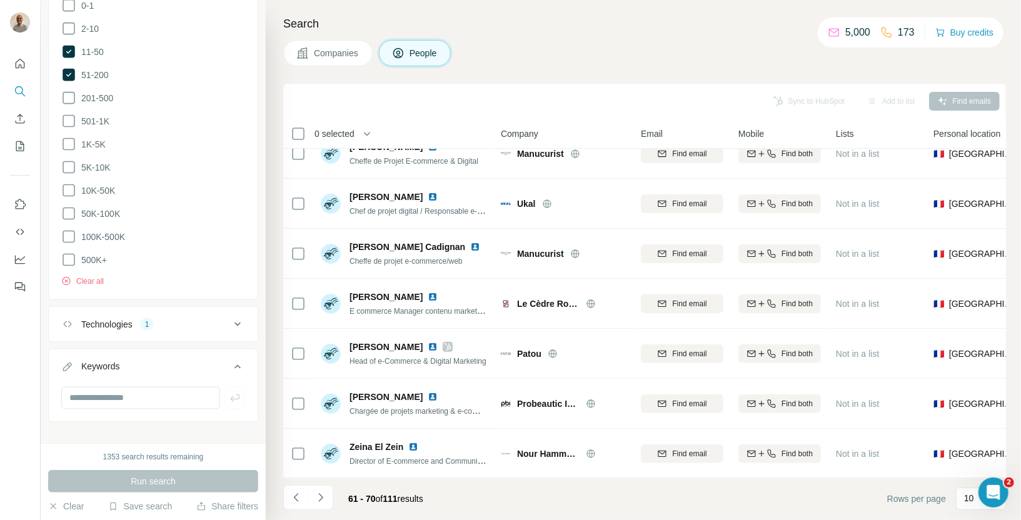
click at [145, 324] on button "Technologies 1" at bounding box center [153, 324] width 209 height 30
click at [110, 376] on div "Magento" at bounding box center [85, 383] width 49 height 15
click at [98, 349] on input "text" at bounding box center [153, 356] width 184 height 23
type input "****"
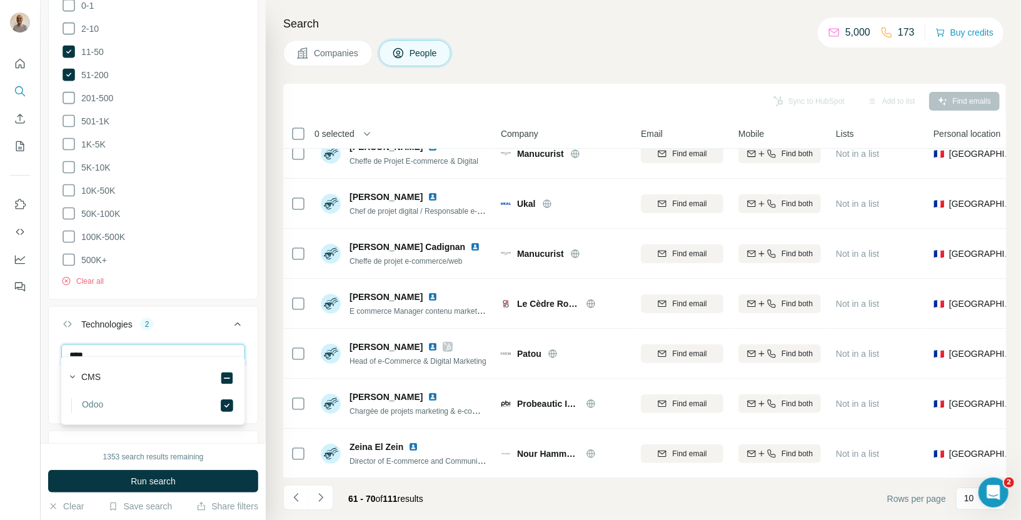
click at [136, 346] on input "****" at bounding box center [153, 356] width 184 height 23
click at [200, 323] on button "Technologies 2" at bounding box center [153, 326] width 209 height 35
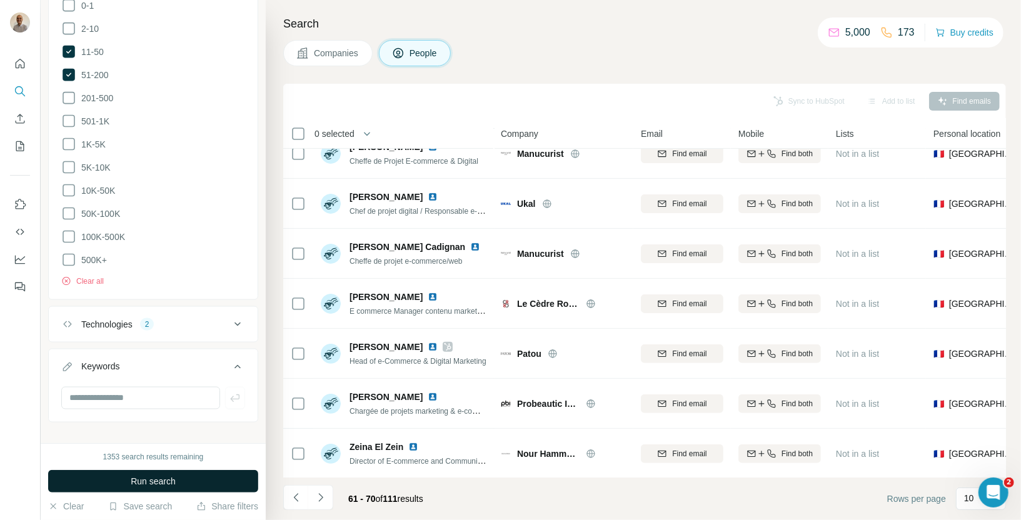
click at [134, 484] on span "Run search" at bounding box center [153, 481] width 45 height 13
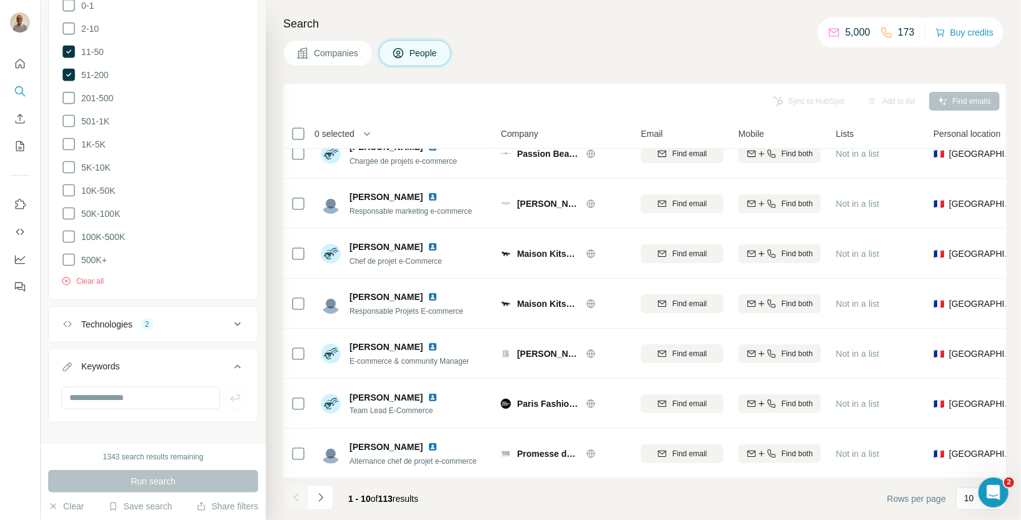
click at [339, 46] on button "Companies" at bounding box center [327, 53] width 89 height 26
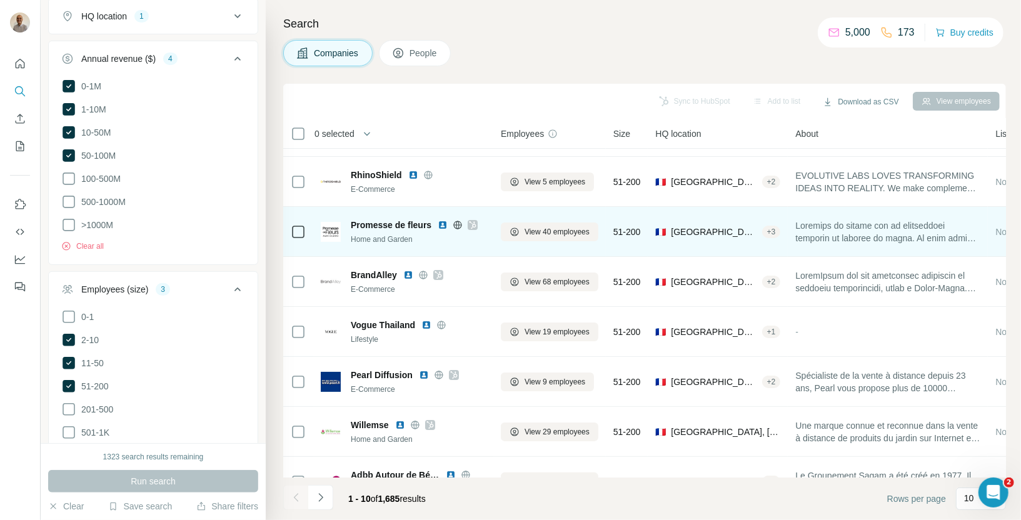
scroll to position [170, 0]
